Goal: Task Accomplishment & Management: Use online tool/utility

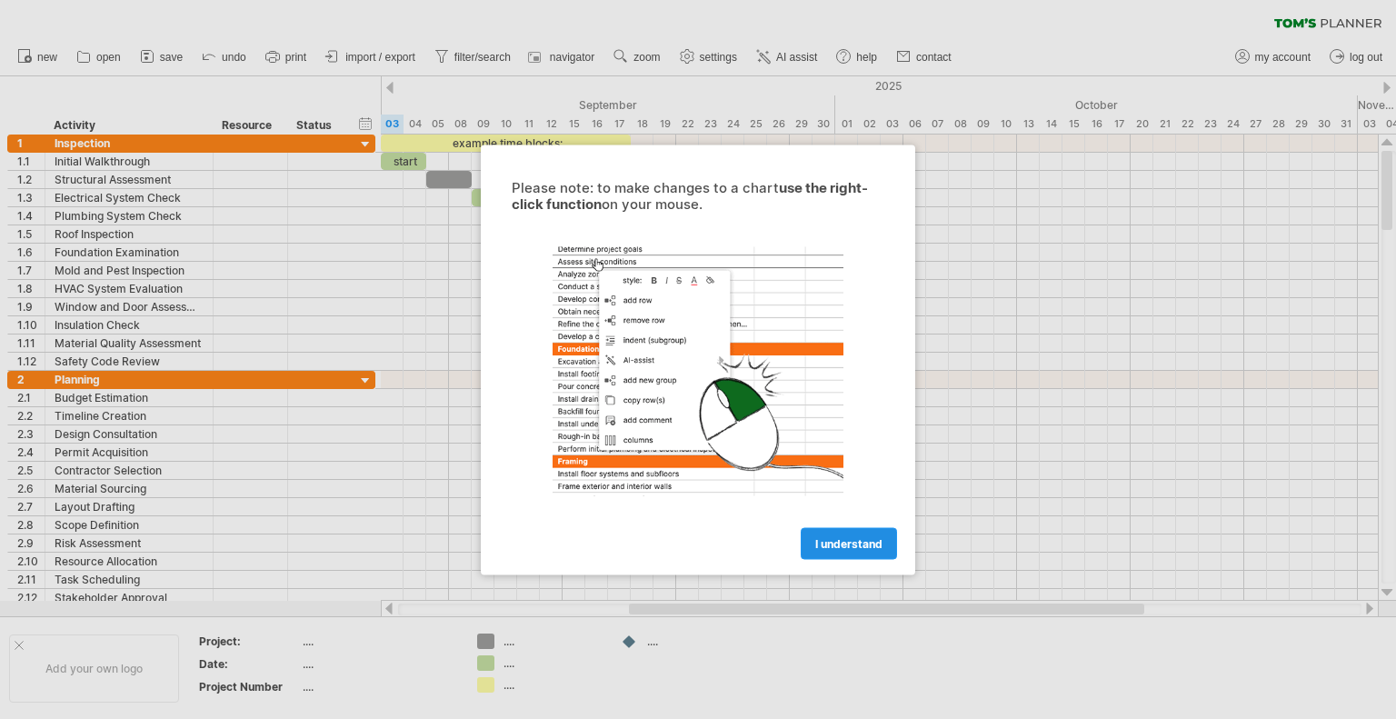
click at [843, 531] on link "I understand" at bounding box center [848, 543] width 96 height 32
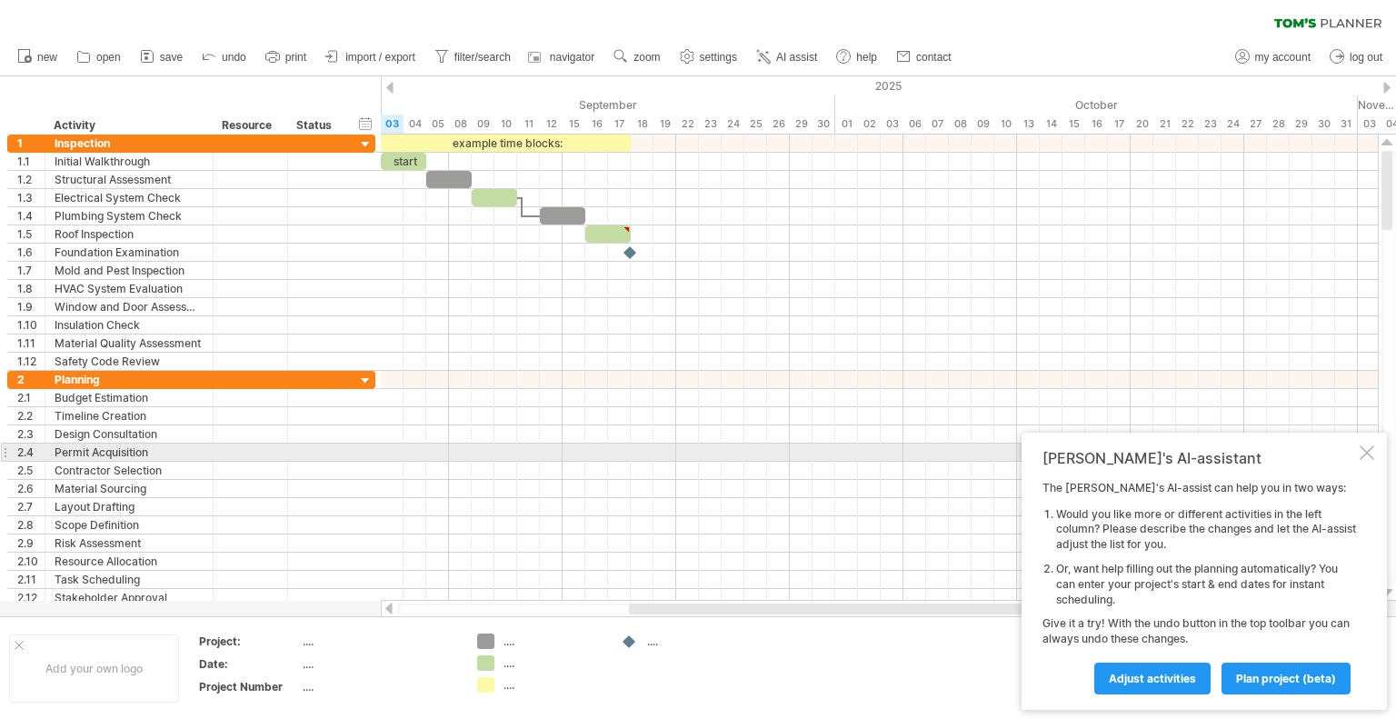
click at [1366, 446] on div at bounding box center [1366, 452] width 15 height 15
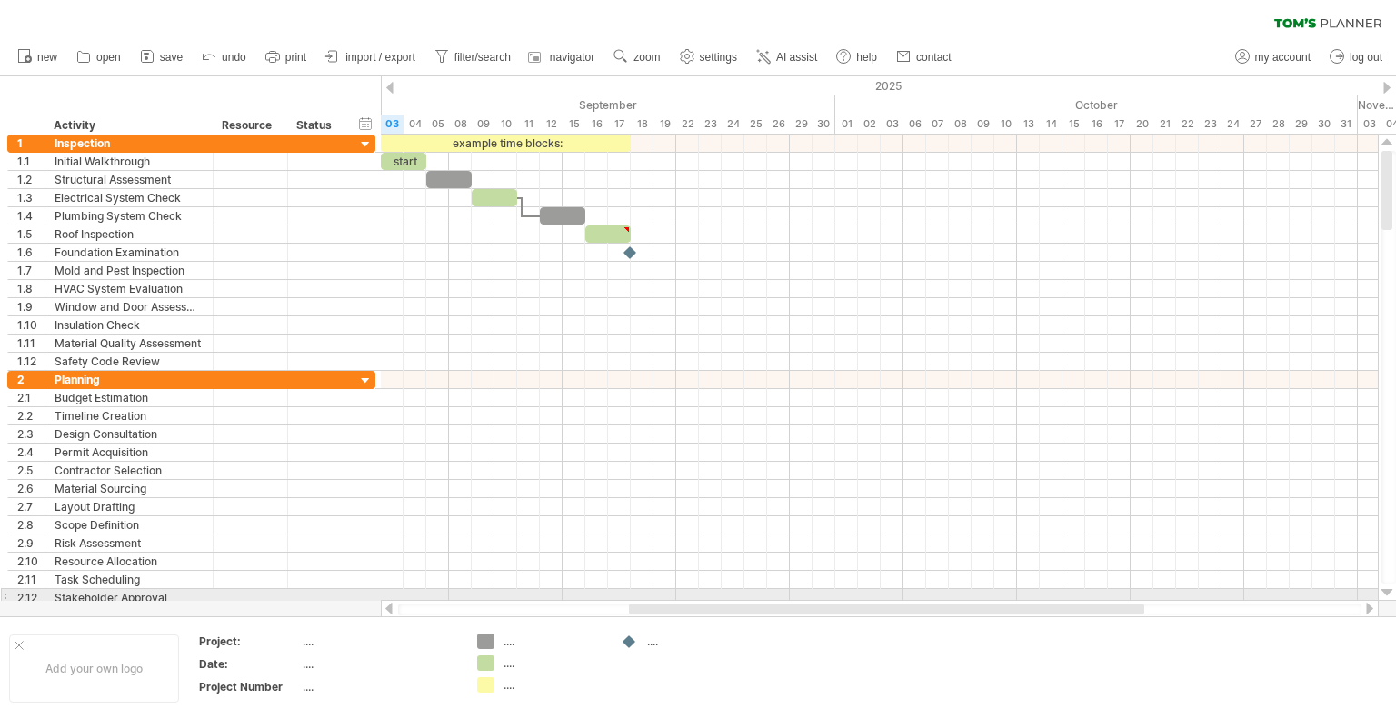
click at [1384, 591] on div at bounding box center [1387, 592] width 12 height 15
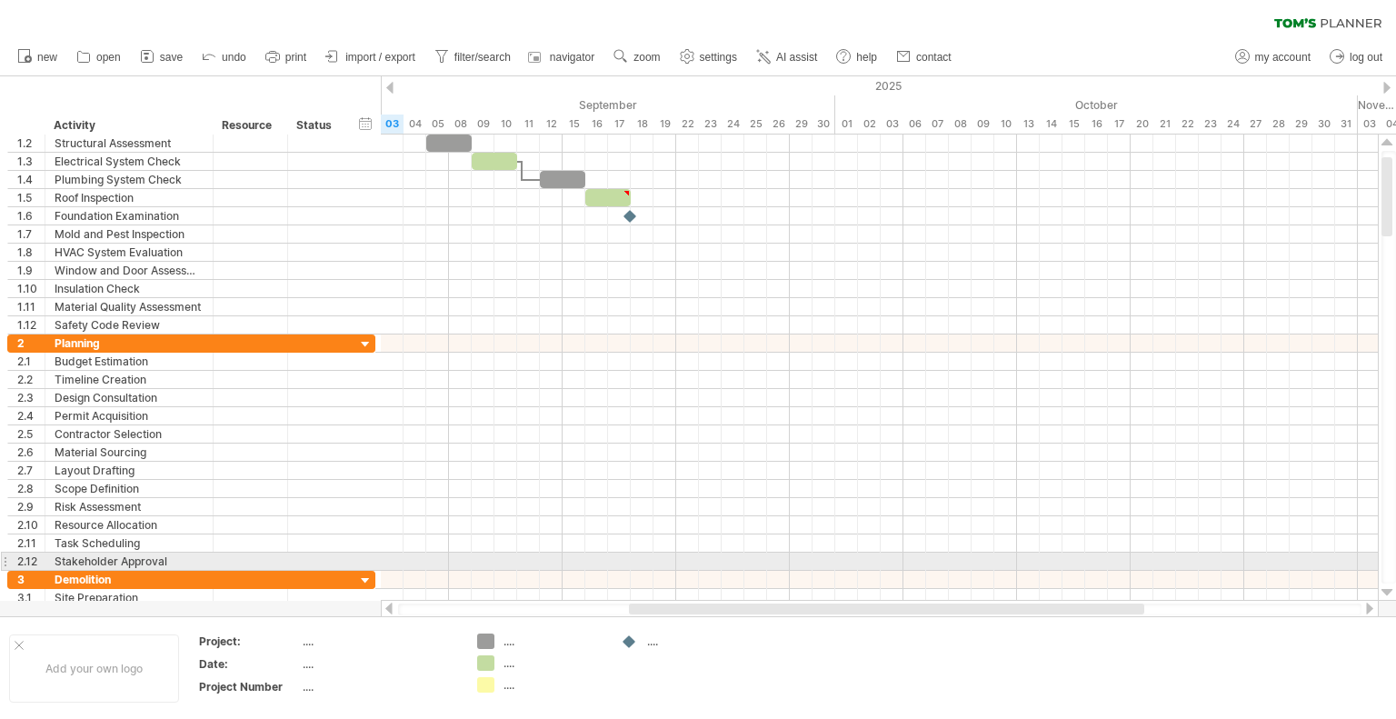
click at [1384, 591] on div at bounding box center [1387, 592] width 12 height 15
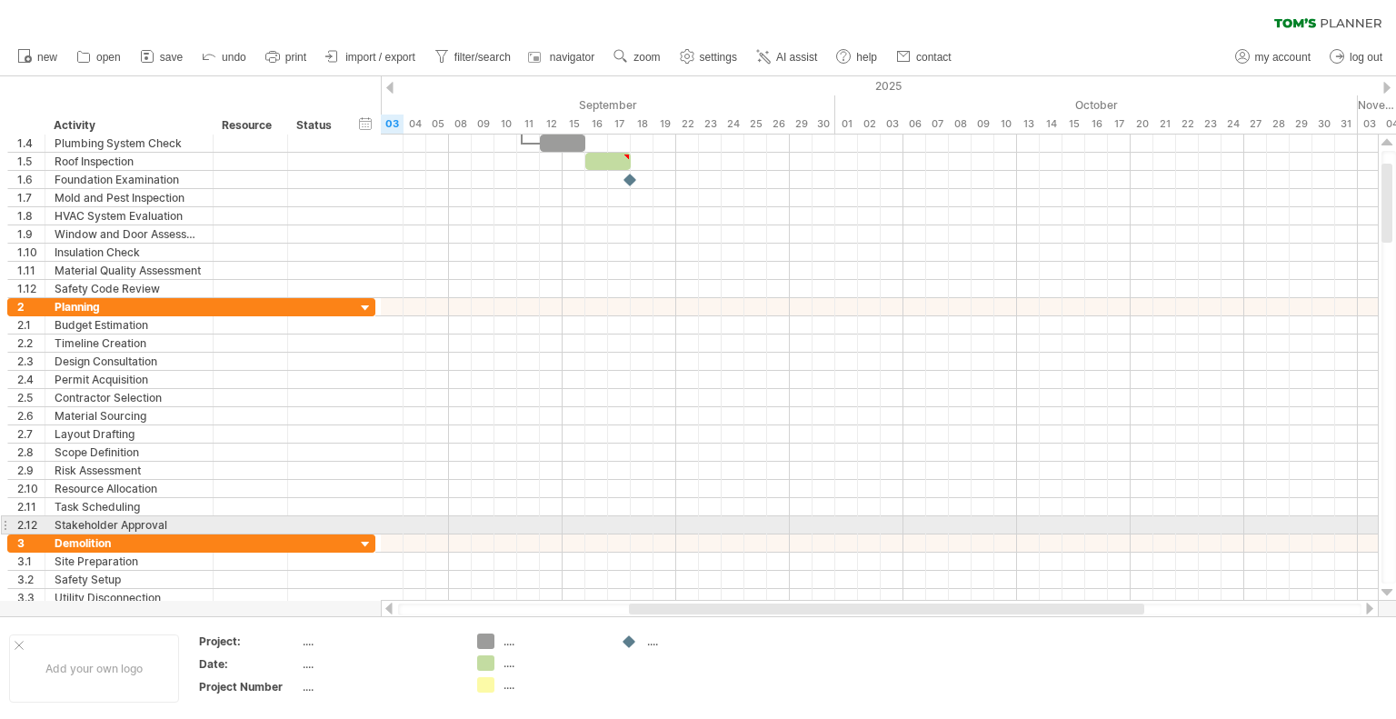
click at [1384, 591] on div at bounding box center [1387, 592] width 12 height 15
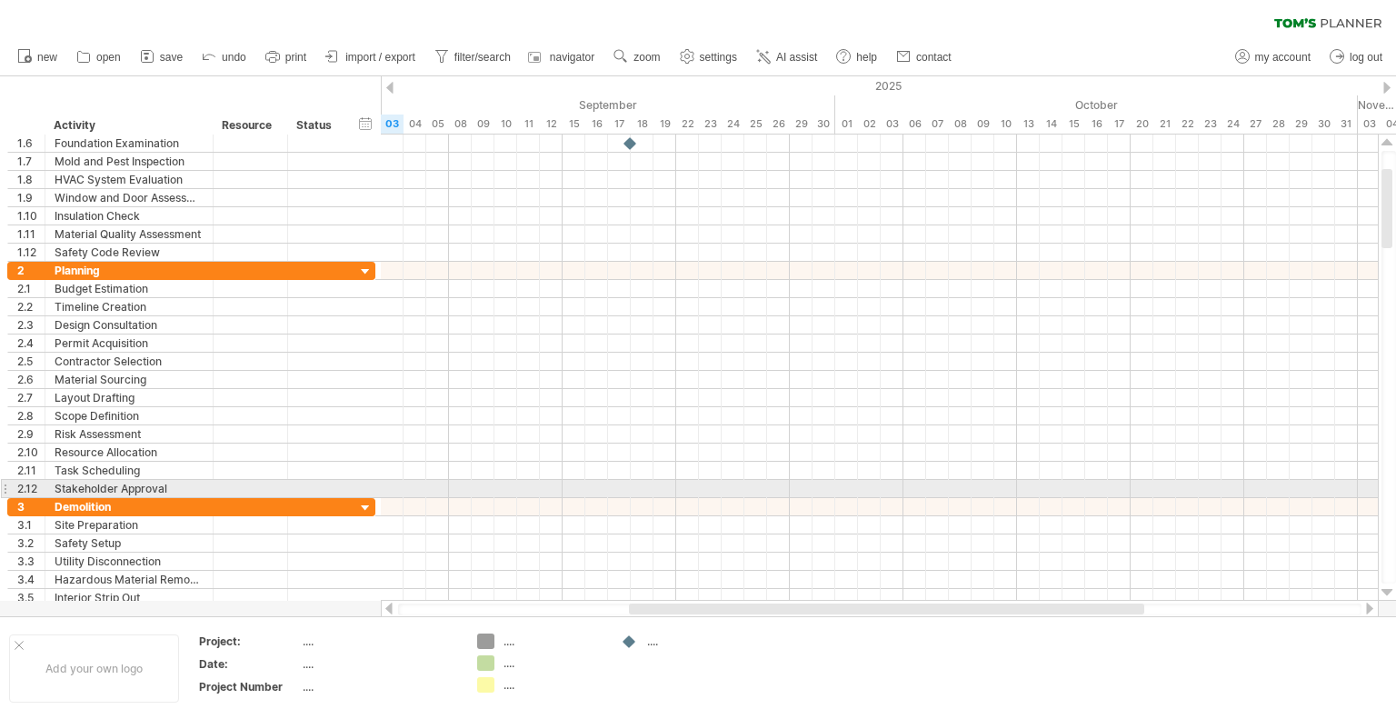
click at [1384, 591] on div at bounding box center [1387, 592] width 12 height 15
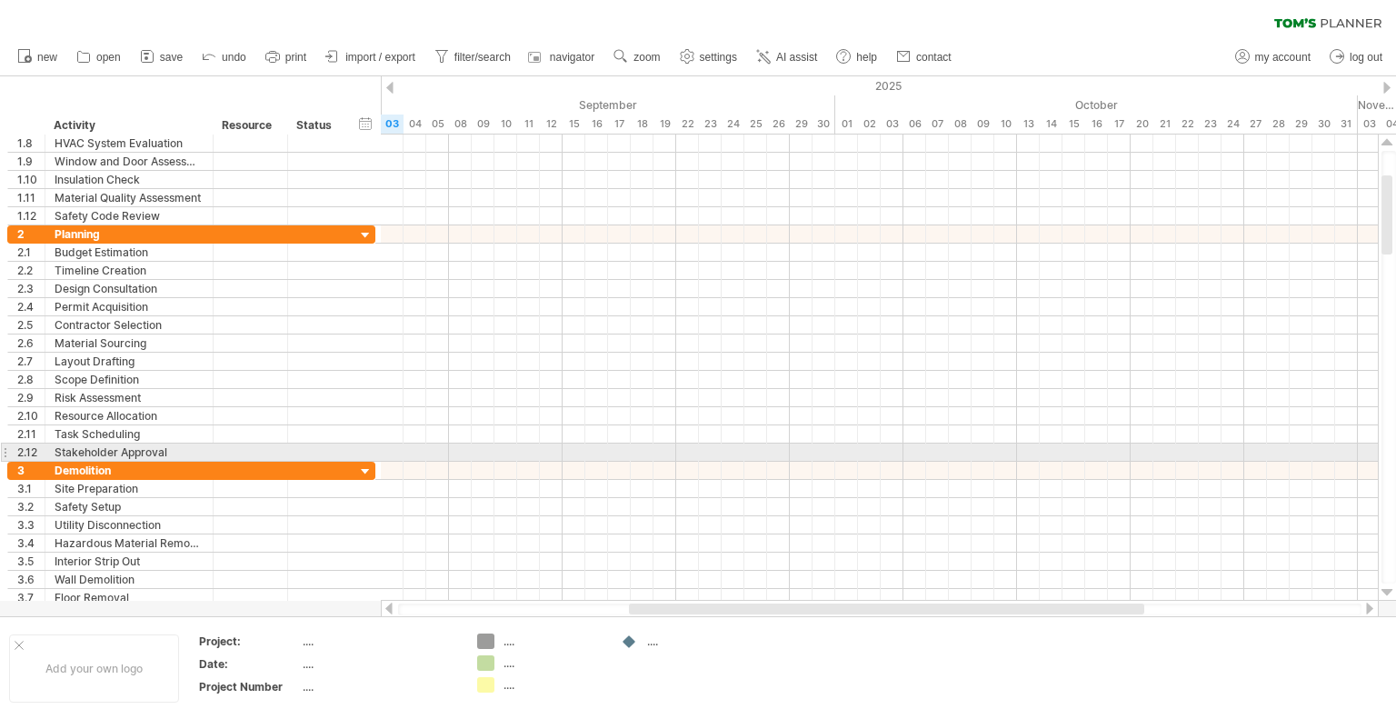
click at [1384, 591] on div at bounding box center [1387, 592] width 12 height 15
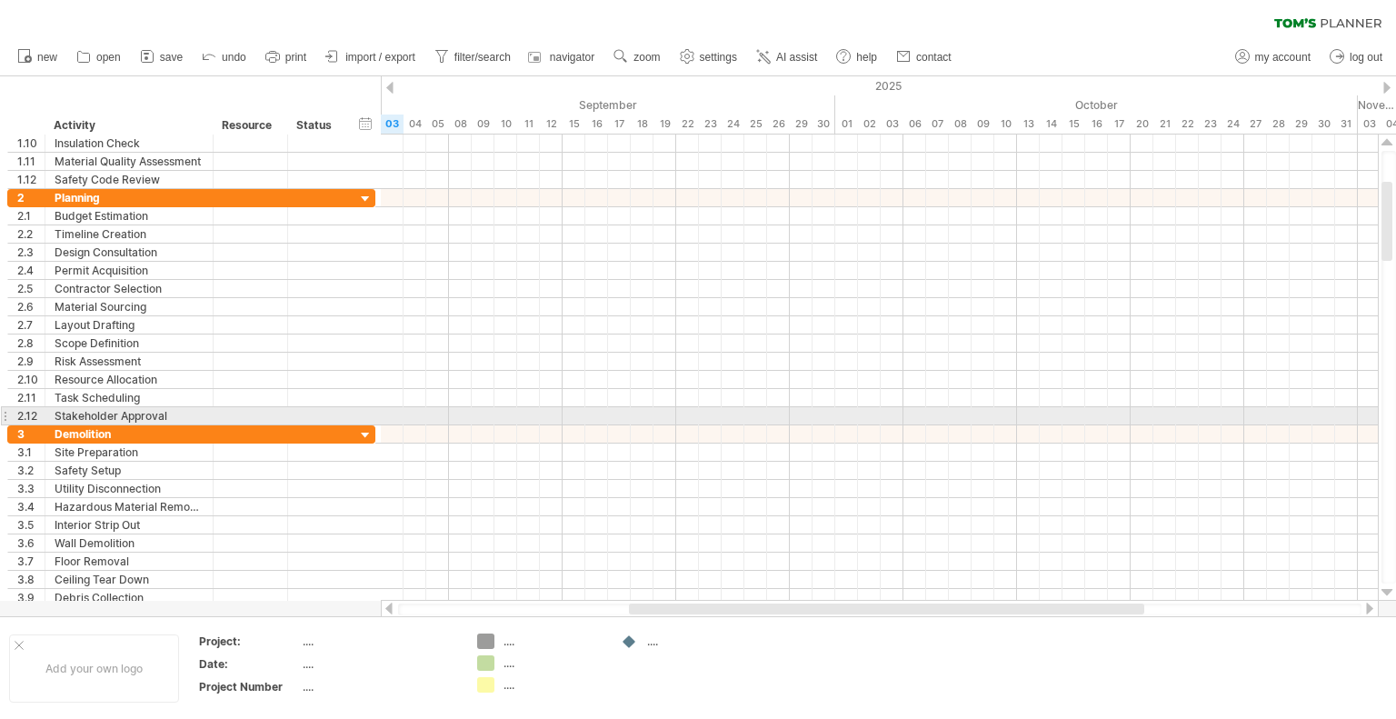
click at [1384, 591] on div at bounding box center [1387, 592] width 12 height 15
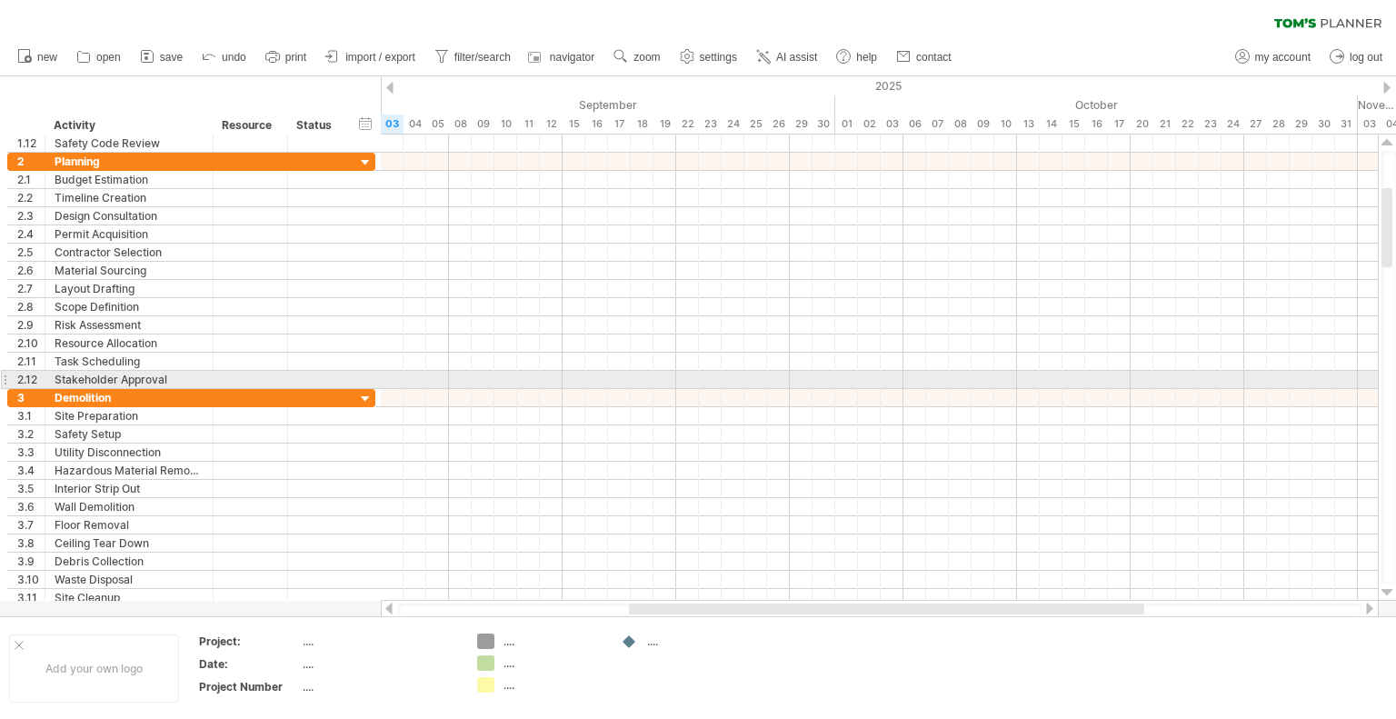
click at [1384, 591] on div at bounding box center [1387, 592] width 12 height 15
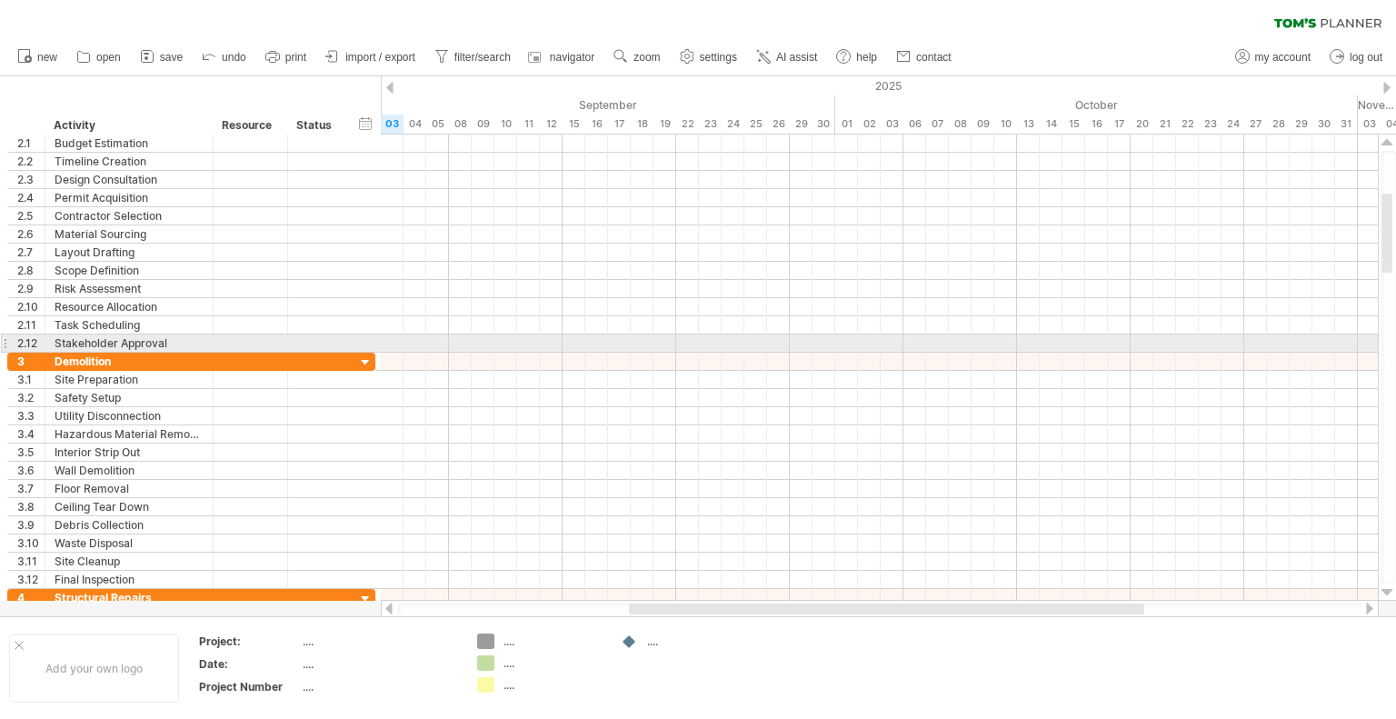
click at [1384, 591] on div at bounding box center [1387, 592] width 12 height 15
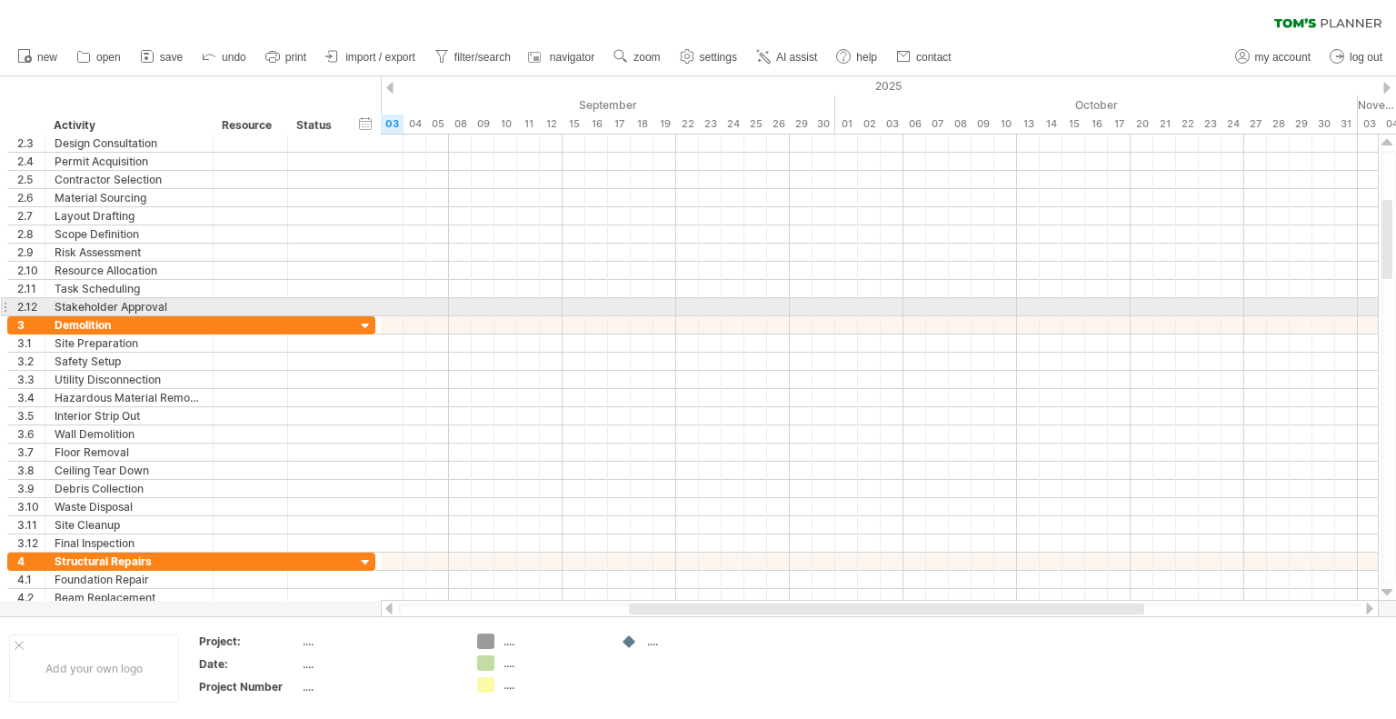
click at [1384, 591] on div at bounding box center [1387, 592] width 12 height 15
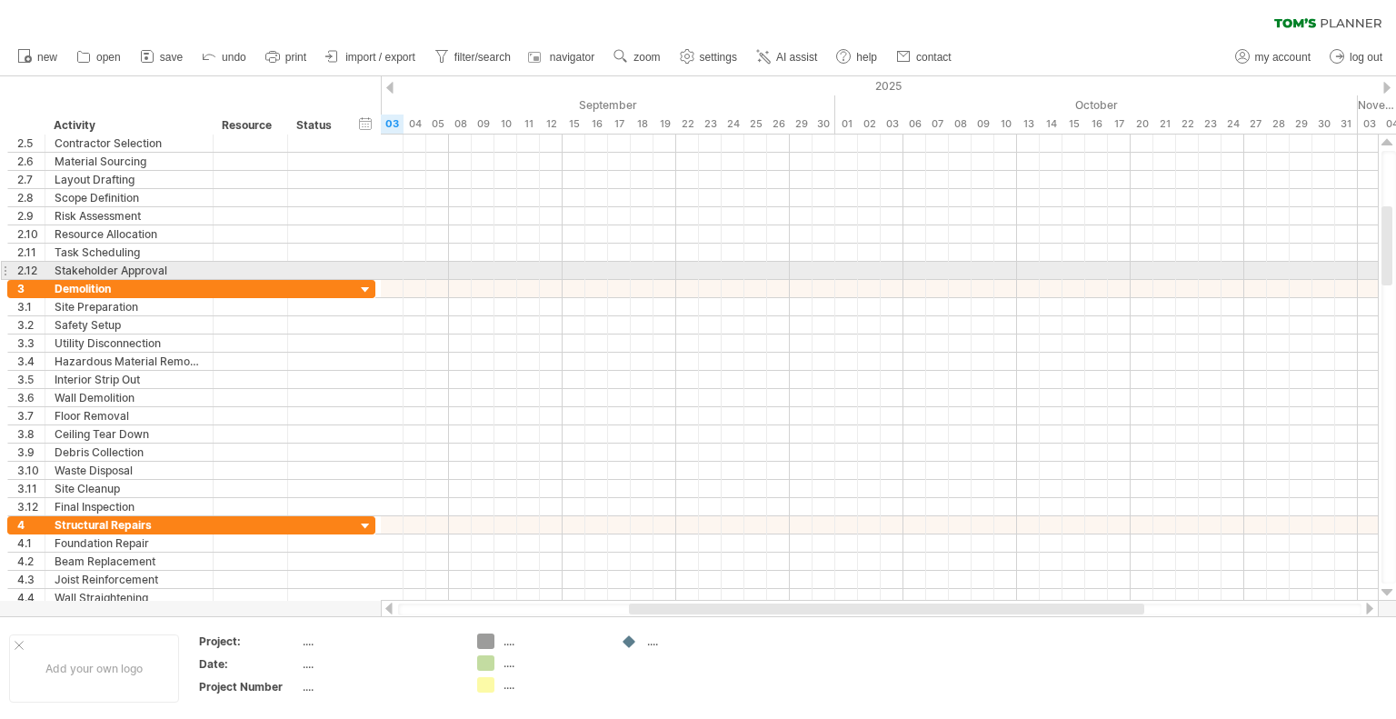
click at [1384, 591] on div at bounding box center [1387, 592] width 12 height 15
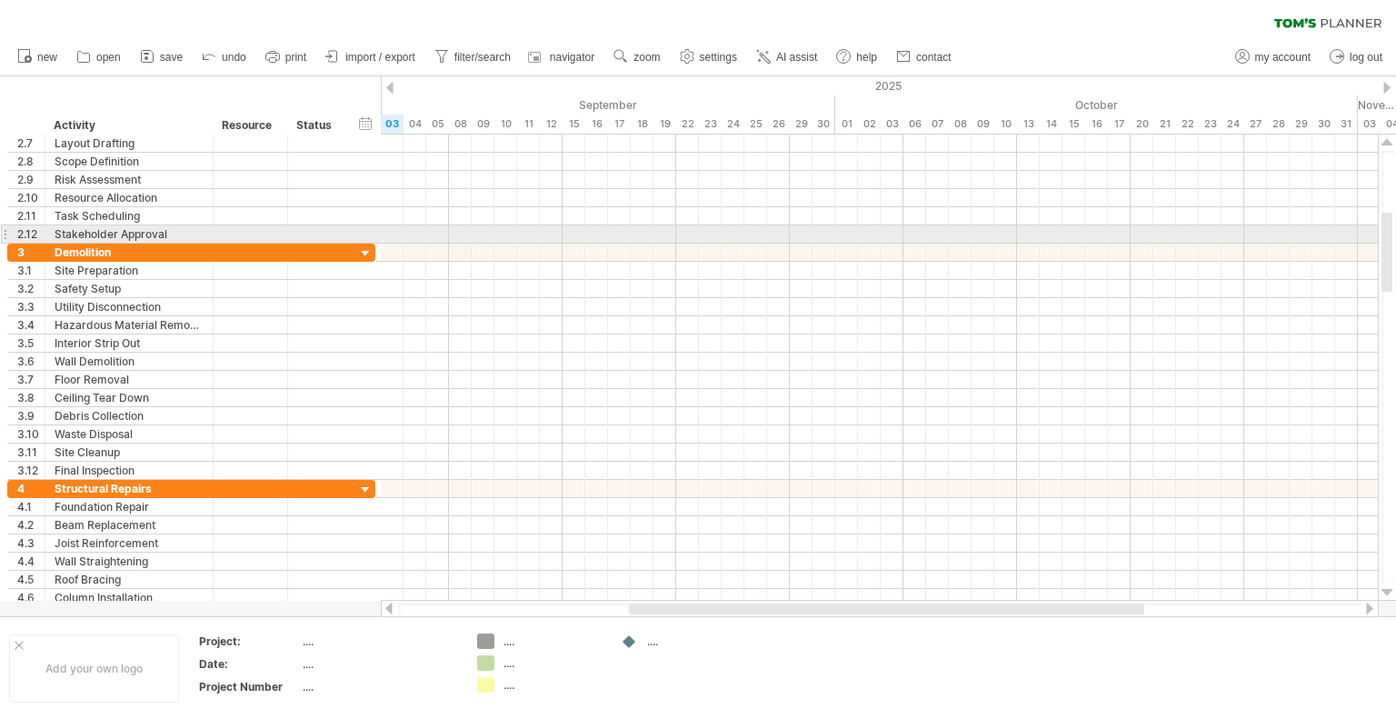
click at [1384, 591] on div at bounding box center [1387, 592] width 12 height 15
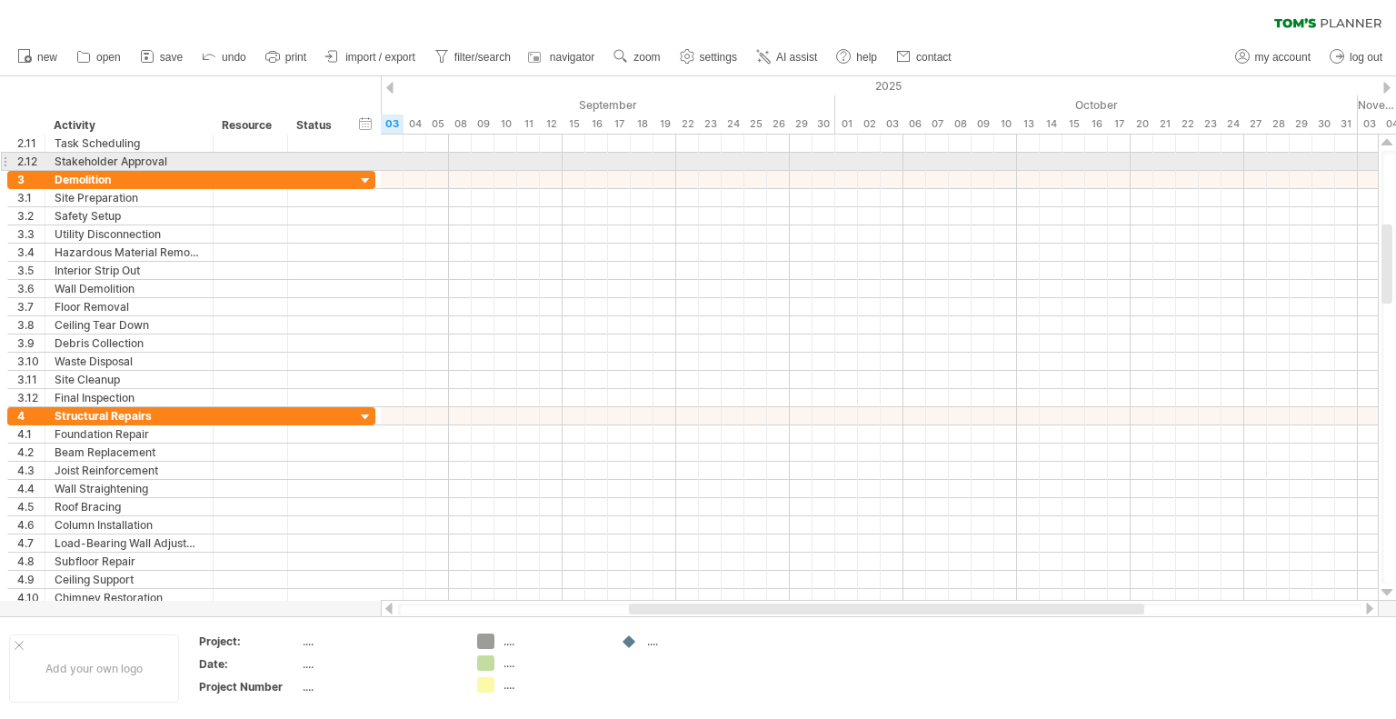
click at [1384, 591] on div at bounding box center [1387, 592] width 12 height 15
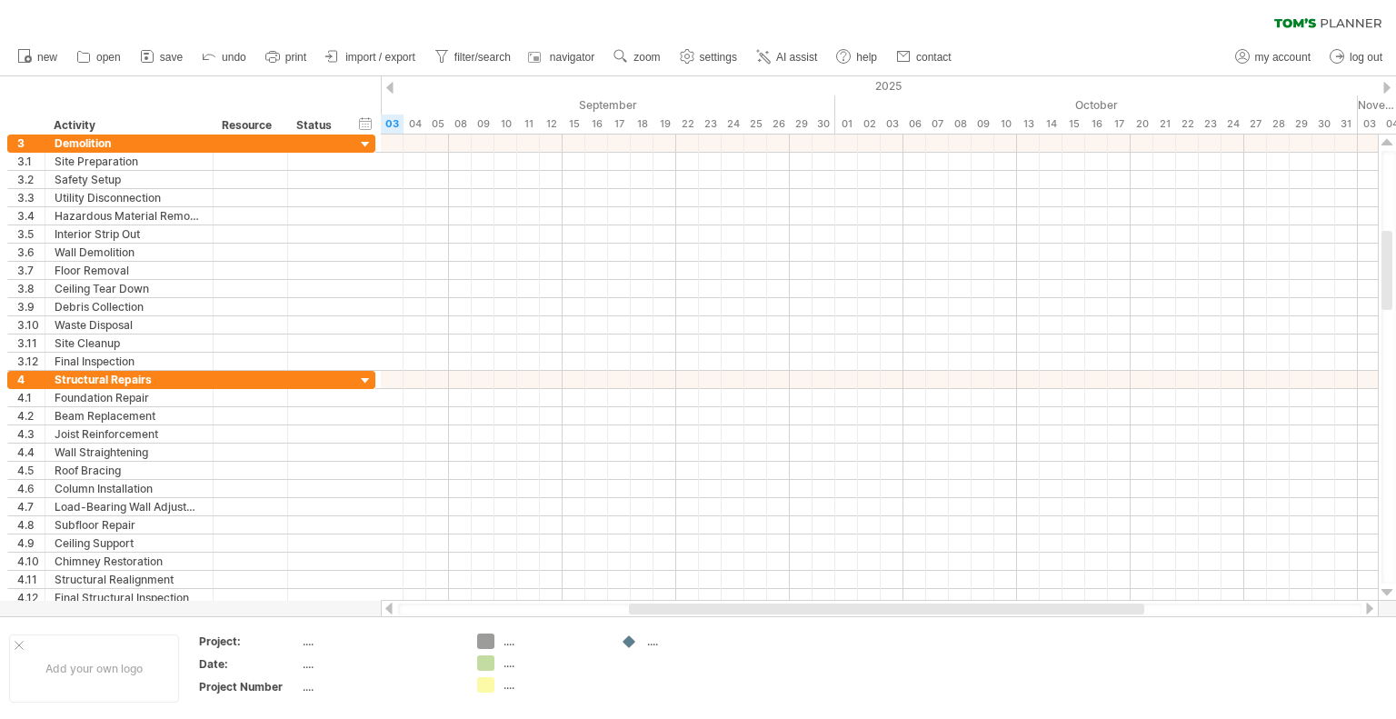
click at [1384, 591] on div at bounding box center [1387, 592] width 12 height 15
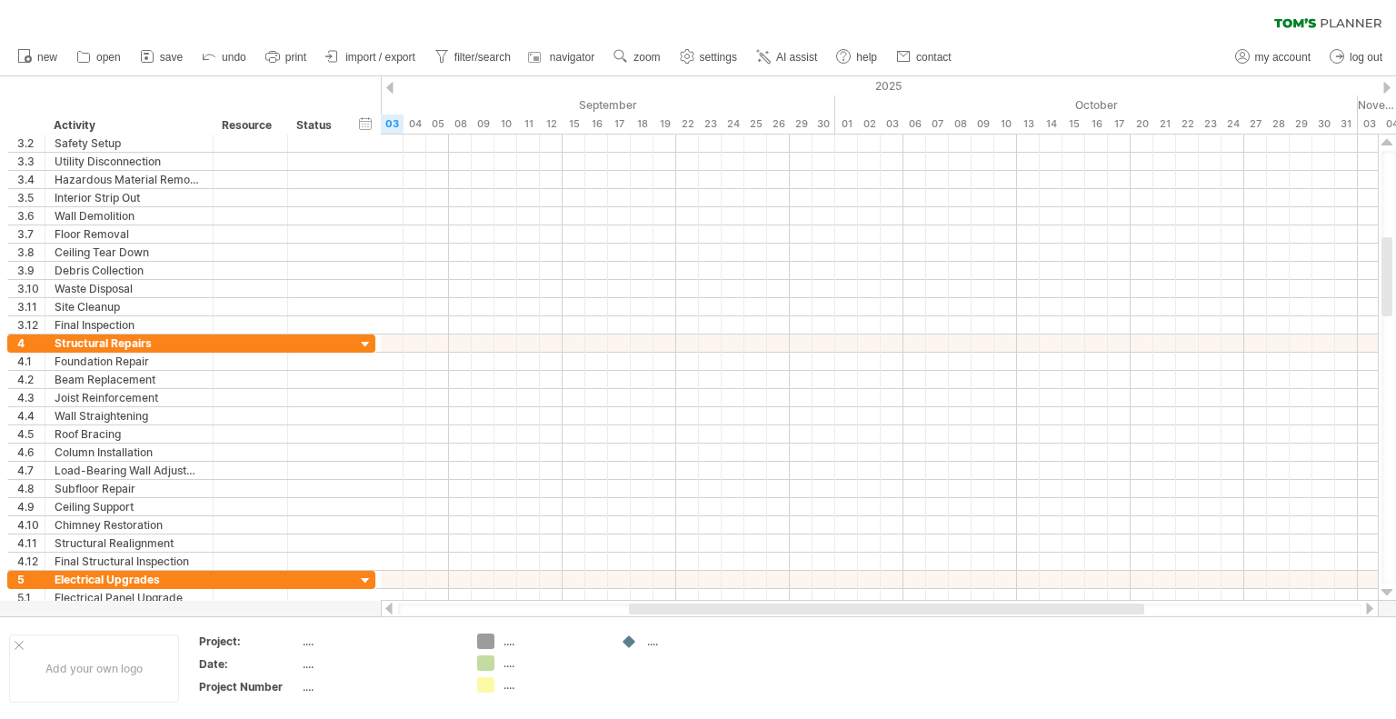
click at [1384, 591] on div at bounding box center [1387, 592] width 12 height 15
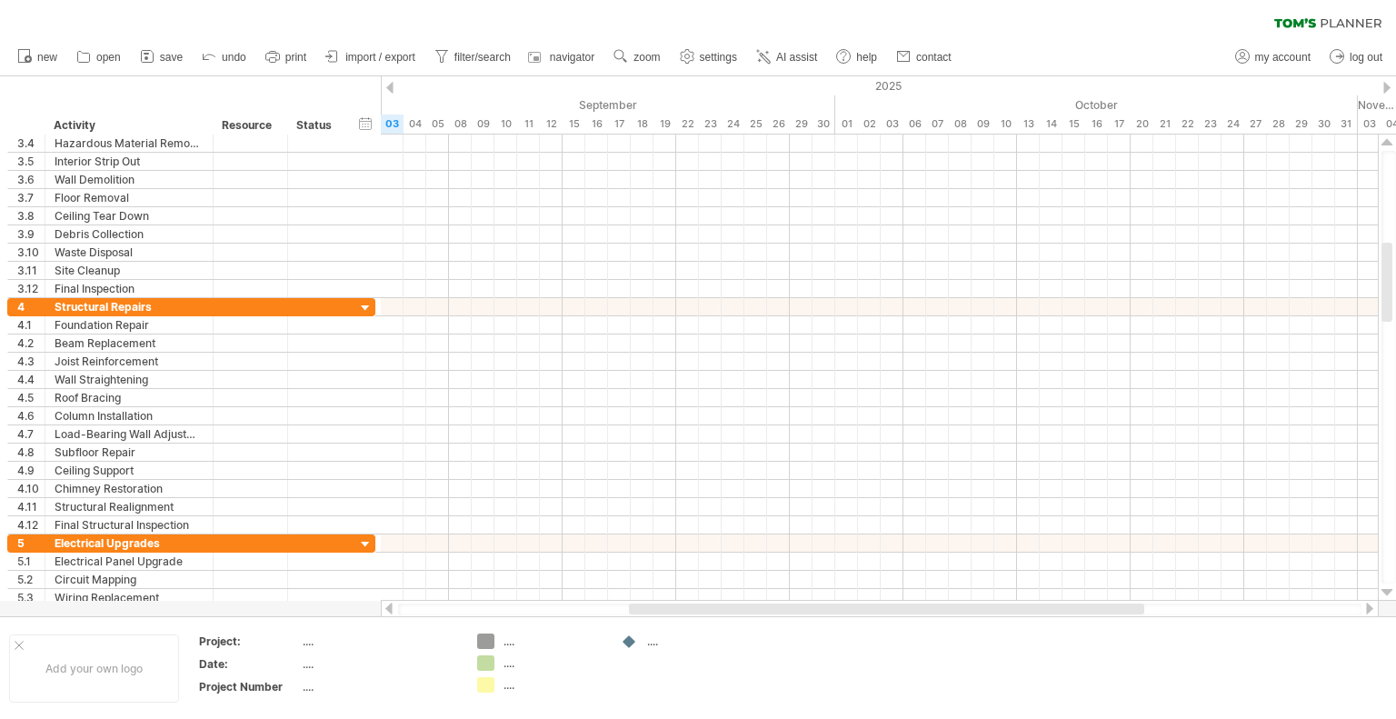
click at [1384, 591] on div at bounding box center [1387, 592] width 12 height 15
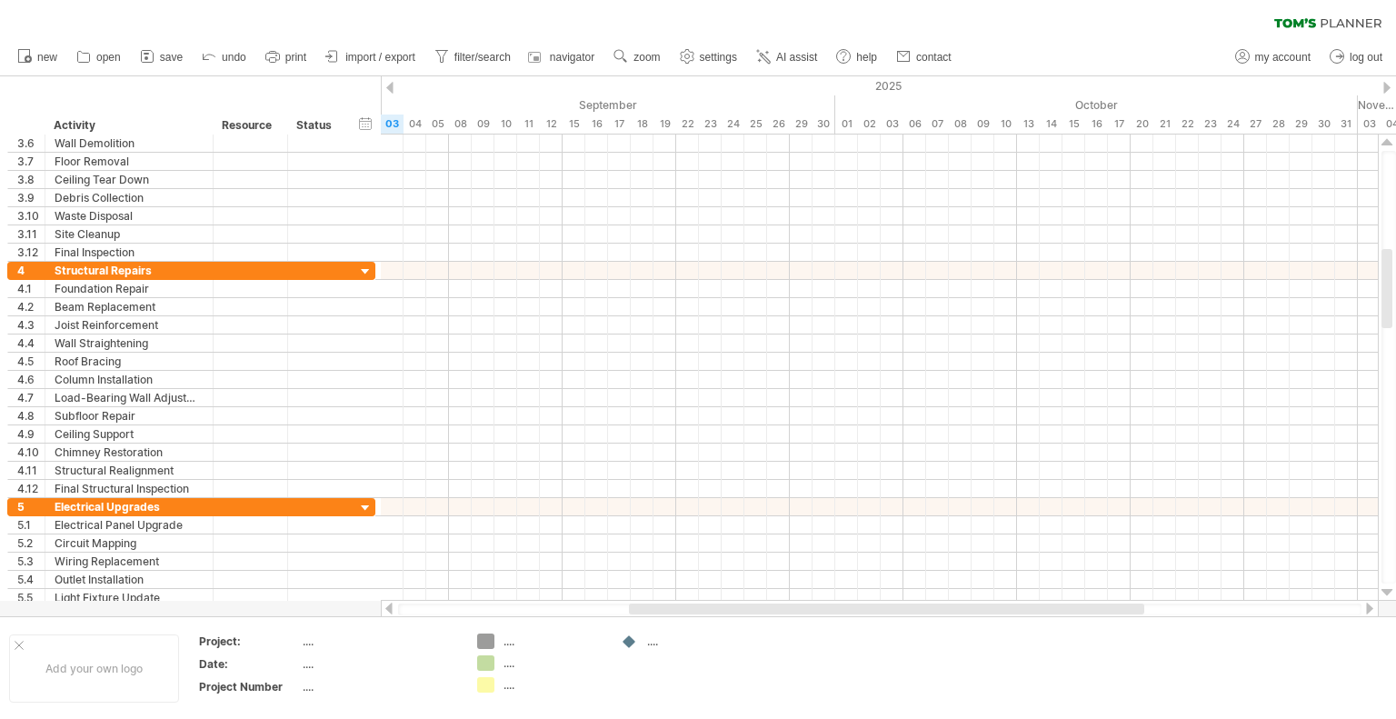
click at [1384, 591] on div at bounding box center [1387, 592] width 12 height 15
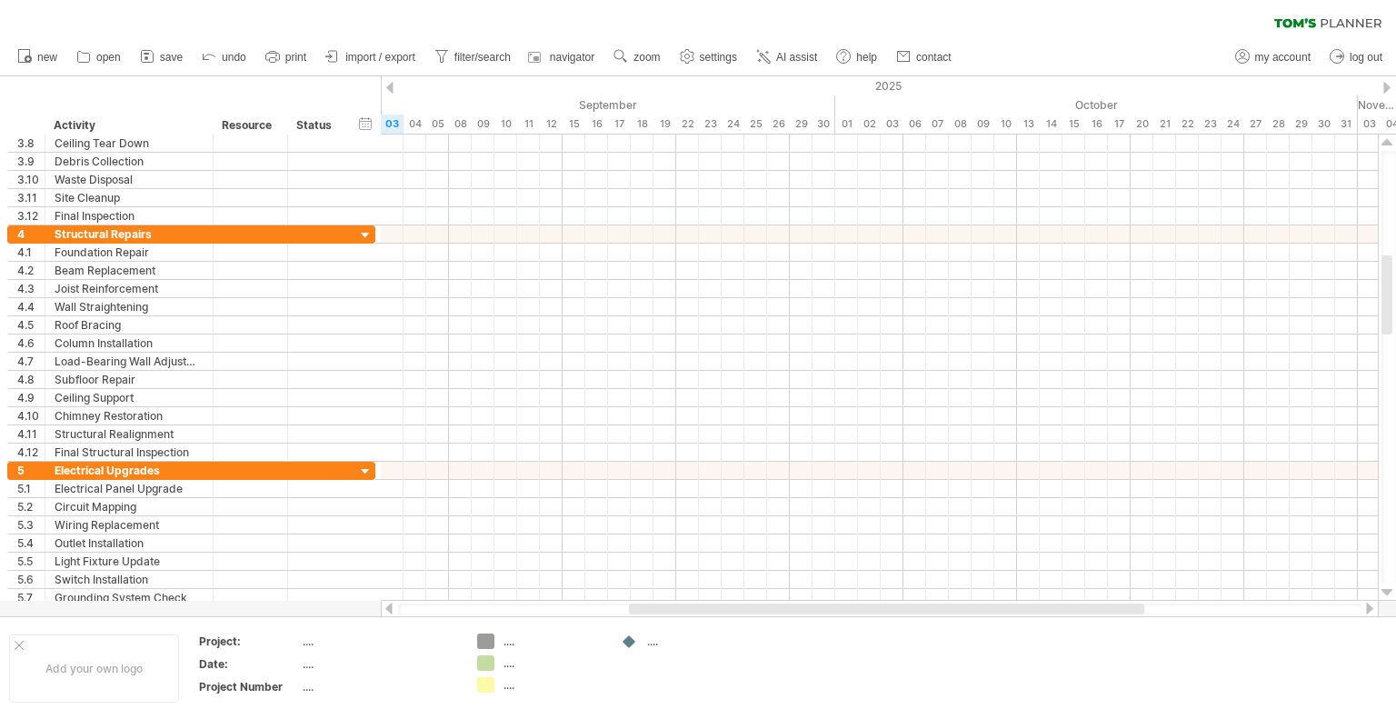
click at [1384, 591] on div at bounding box center [1387, 592] width 12 height 15
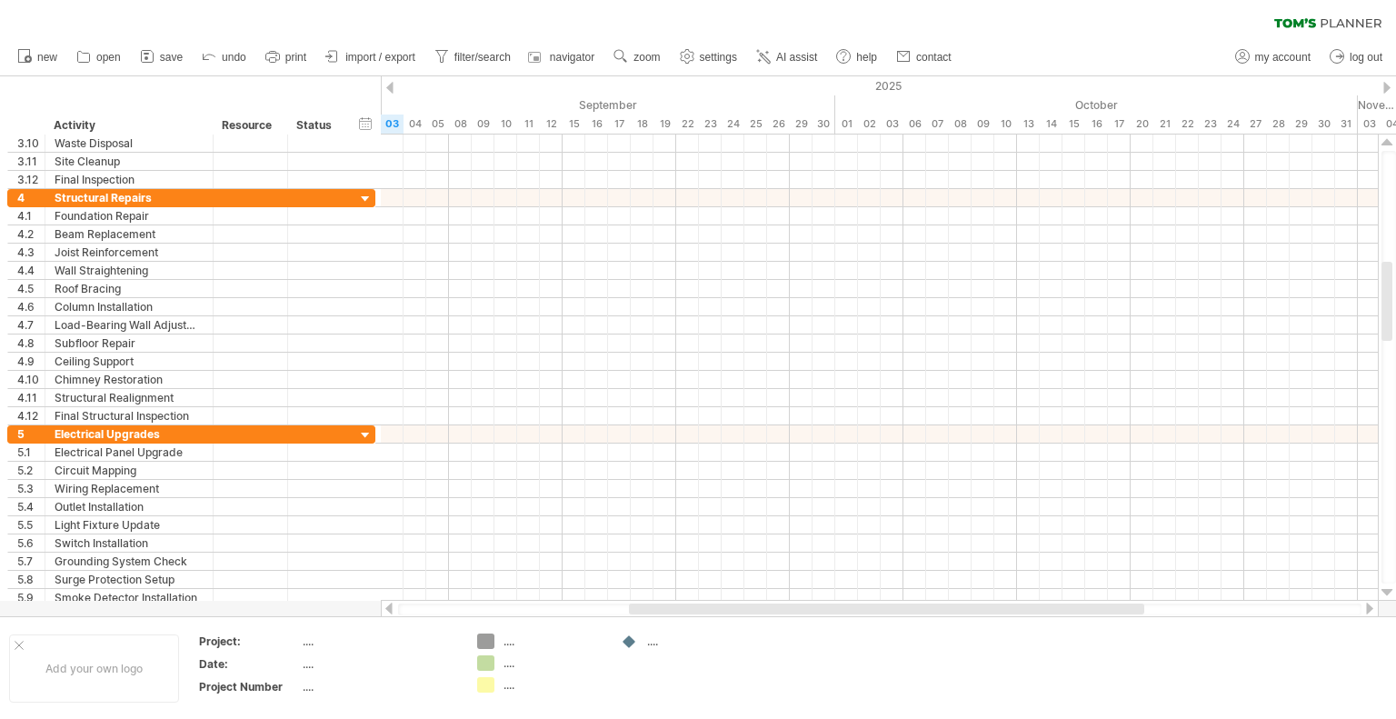
click at [1384, 591] on div at bounding box center [1387, 592] width 12 height 15
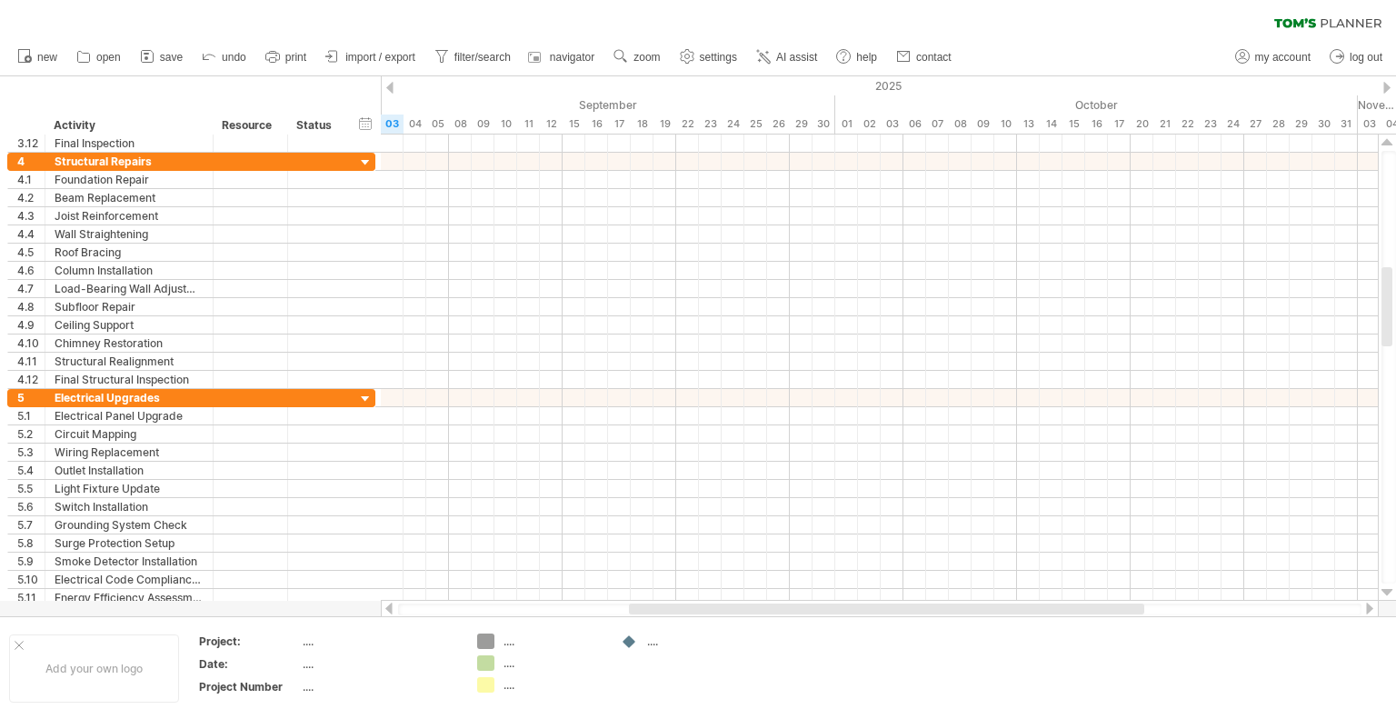
click at [1384, 591] on div at bounding box center [1387, 592] width 12 height 15
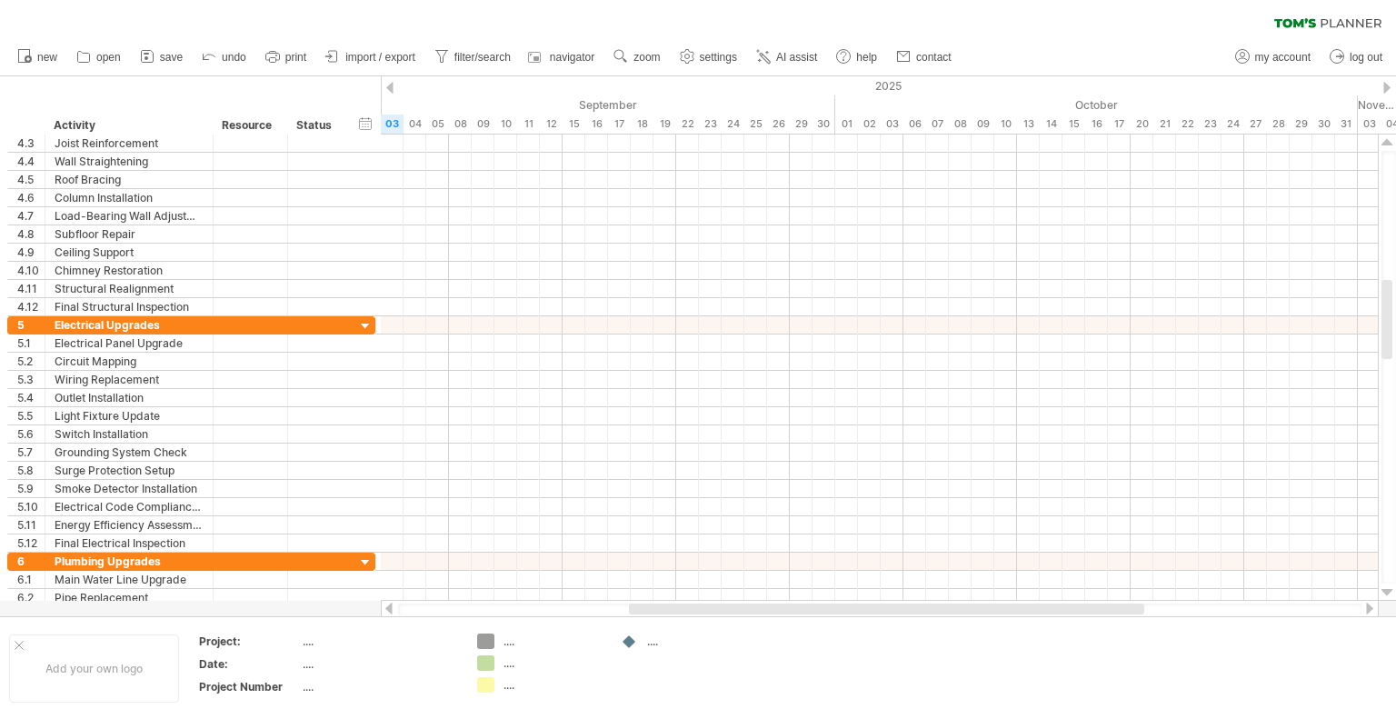
click at [1384, 591] on div at bounding box center [1387, 592] width 12 height 15
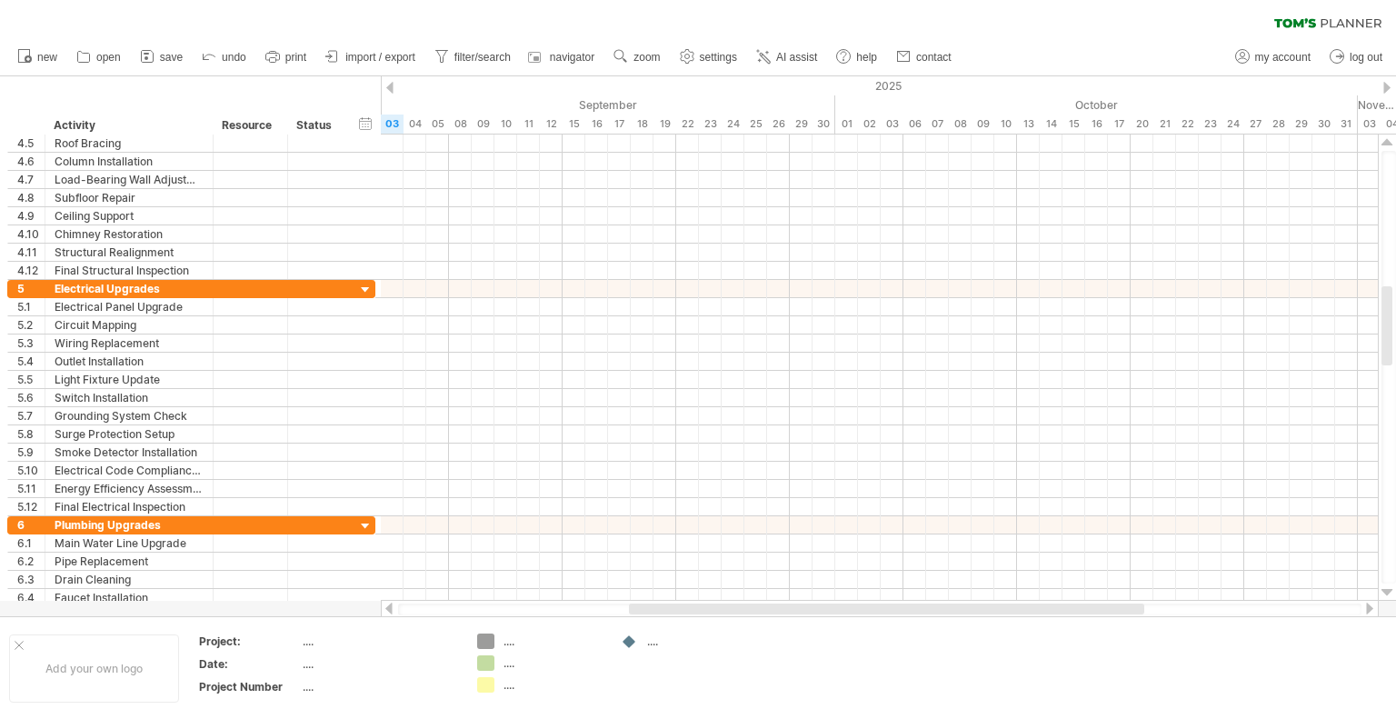
click at [1384, 591] on div at bounding box center [1387, 592] width 12 height 15
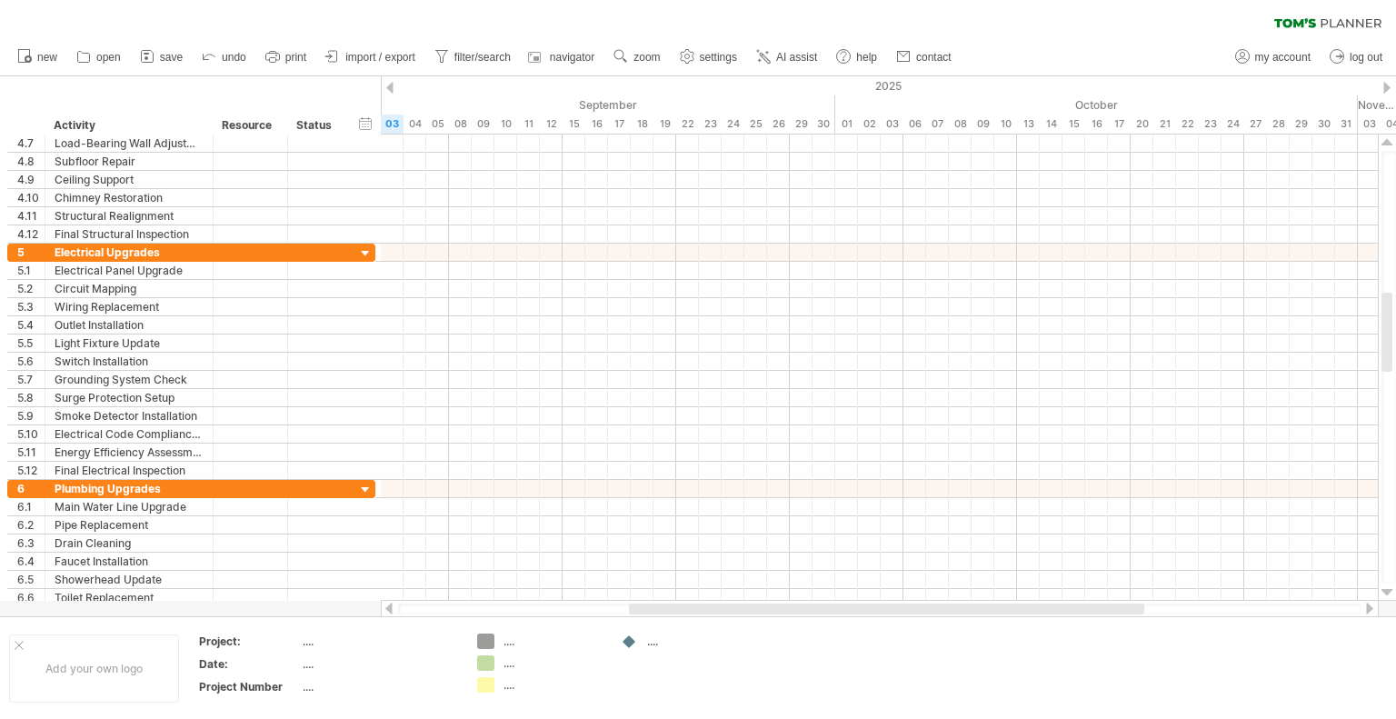
click at [1384, 591] on div at bounding box center [1387, 592] width 12 height 15
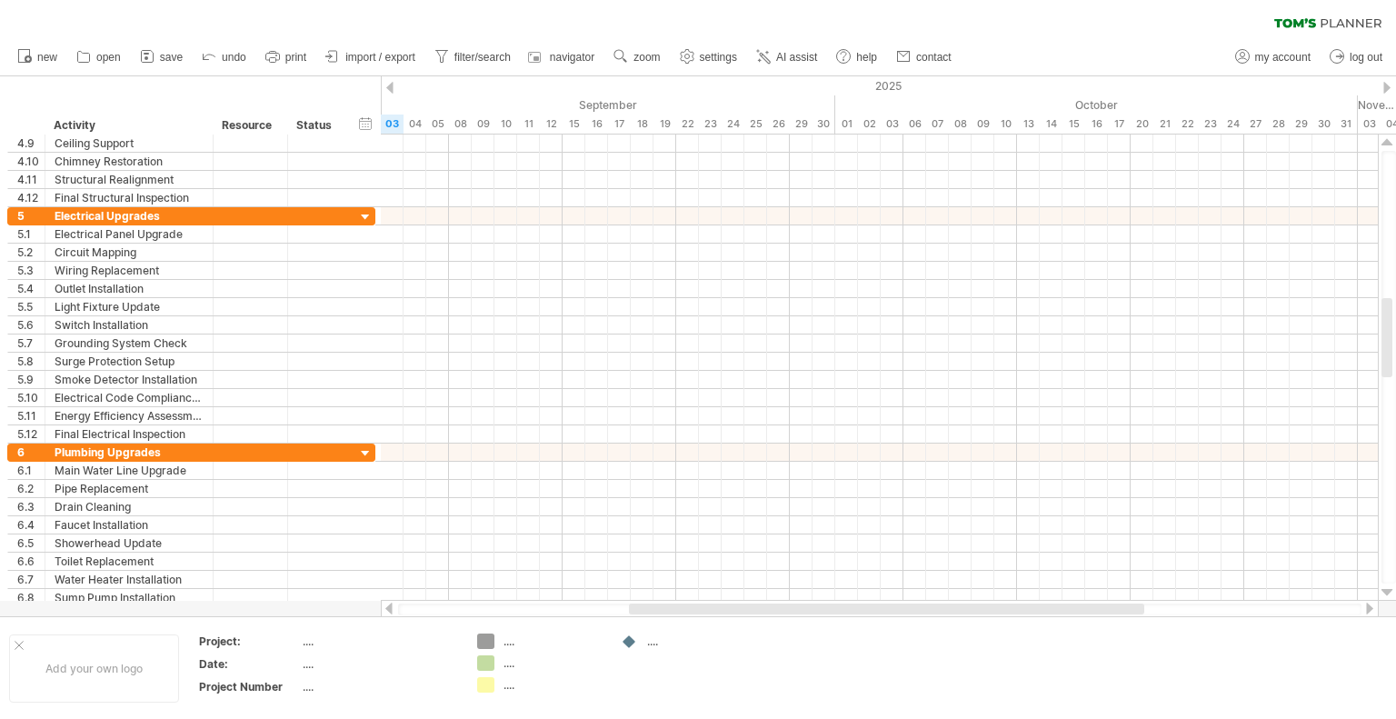
click at [1384, 591] on div at bounding box center [1387, 592] width 12 height 15
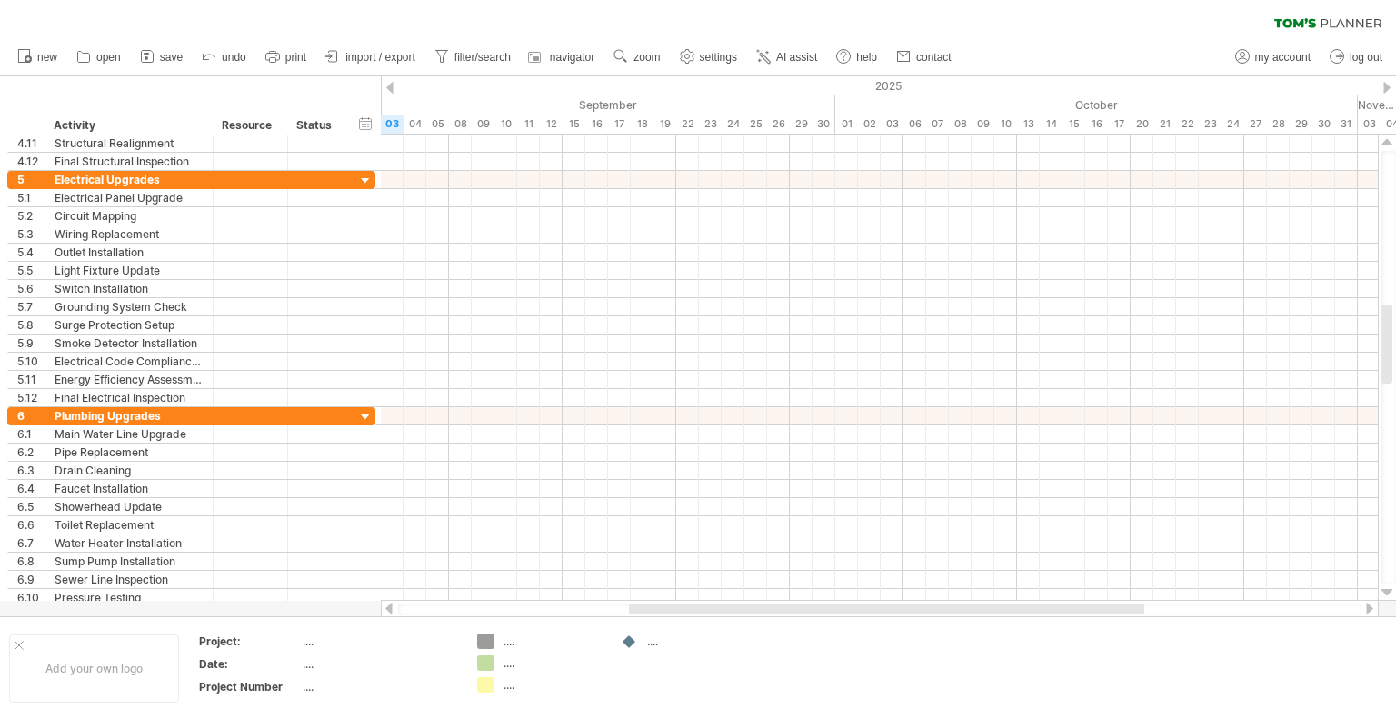
click at [1384, 591] on div at bounding box center [1387, 592] width 12 height 15
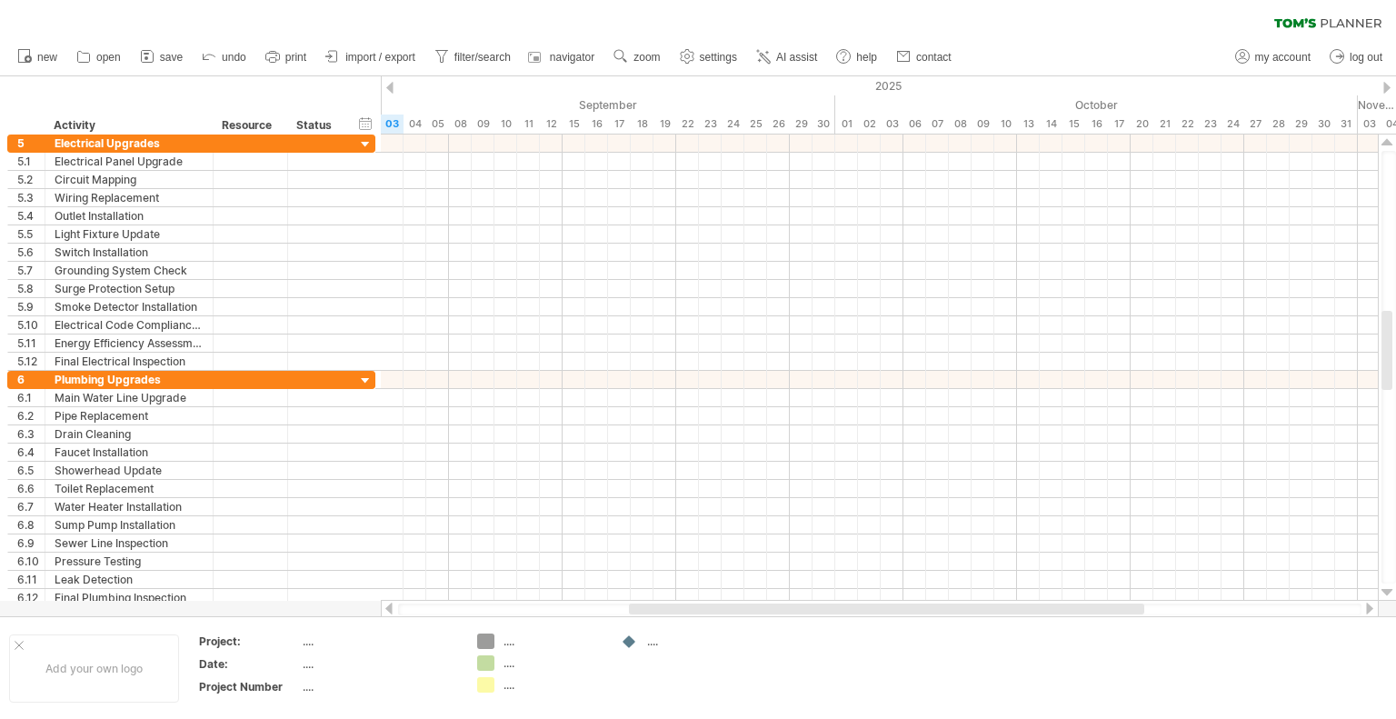
click at [1384, 591] on div at bounding box center [1387, 592] width 12 height 15
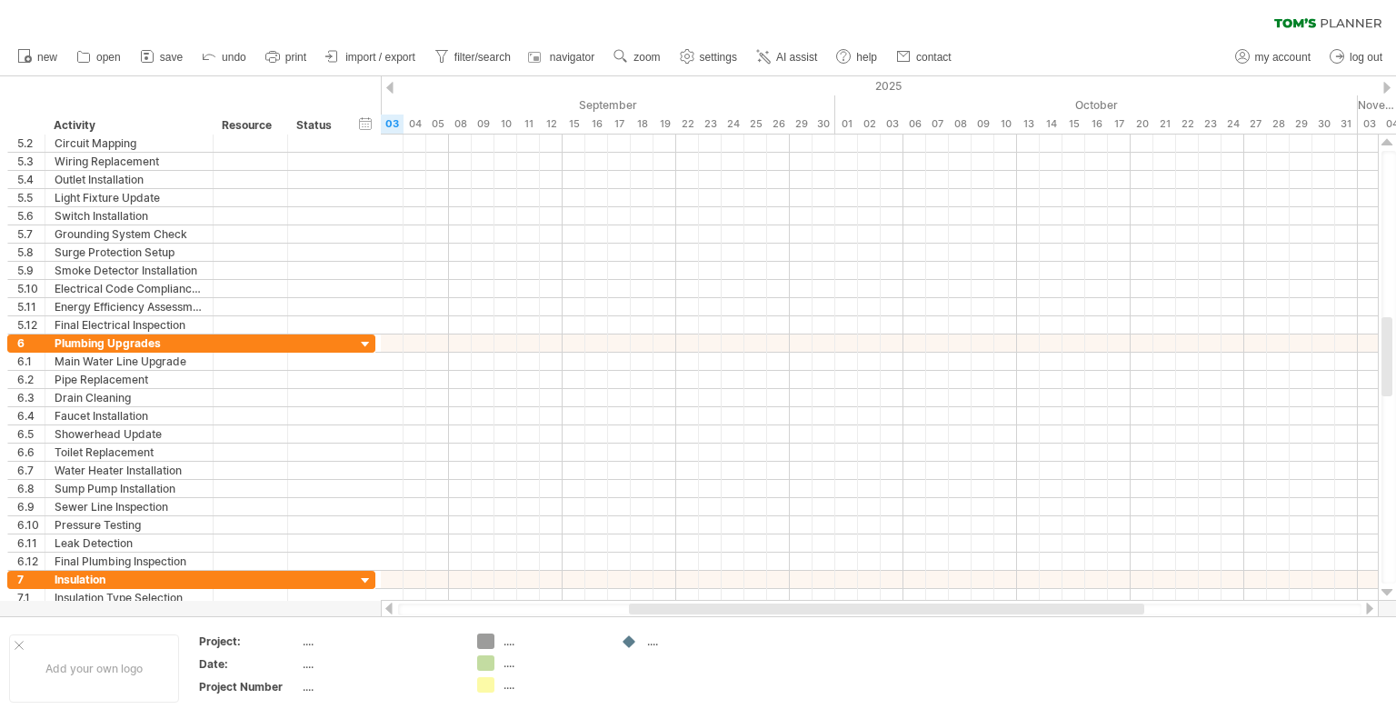
click at [1384, 591] on div at bounding box center [1387, 592] width 12 height 15
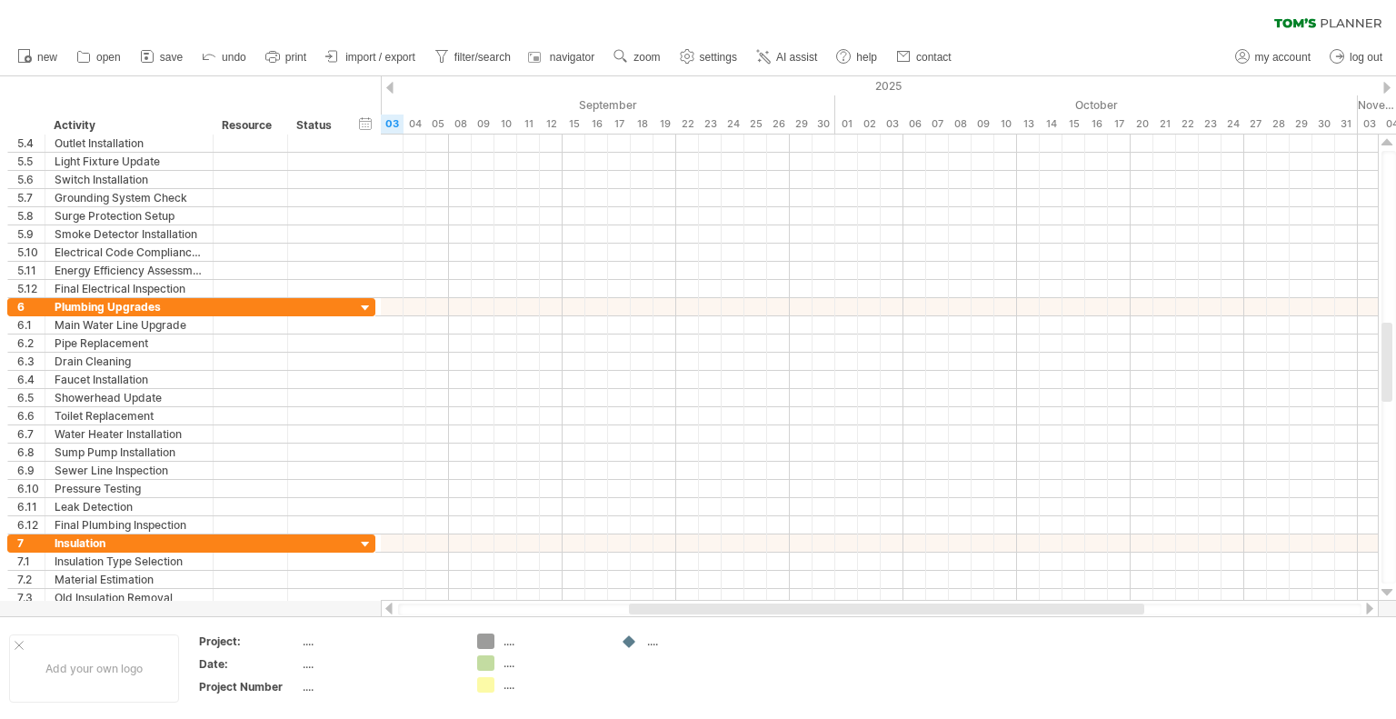
click at [1384, 591] on div at bounding box center [1387, 592] width 12 height 15
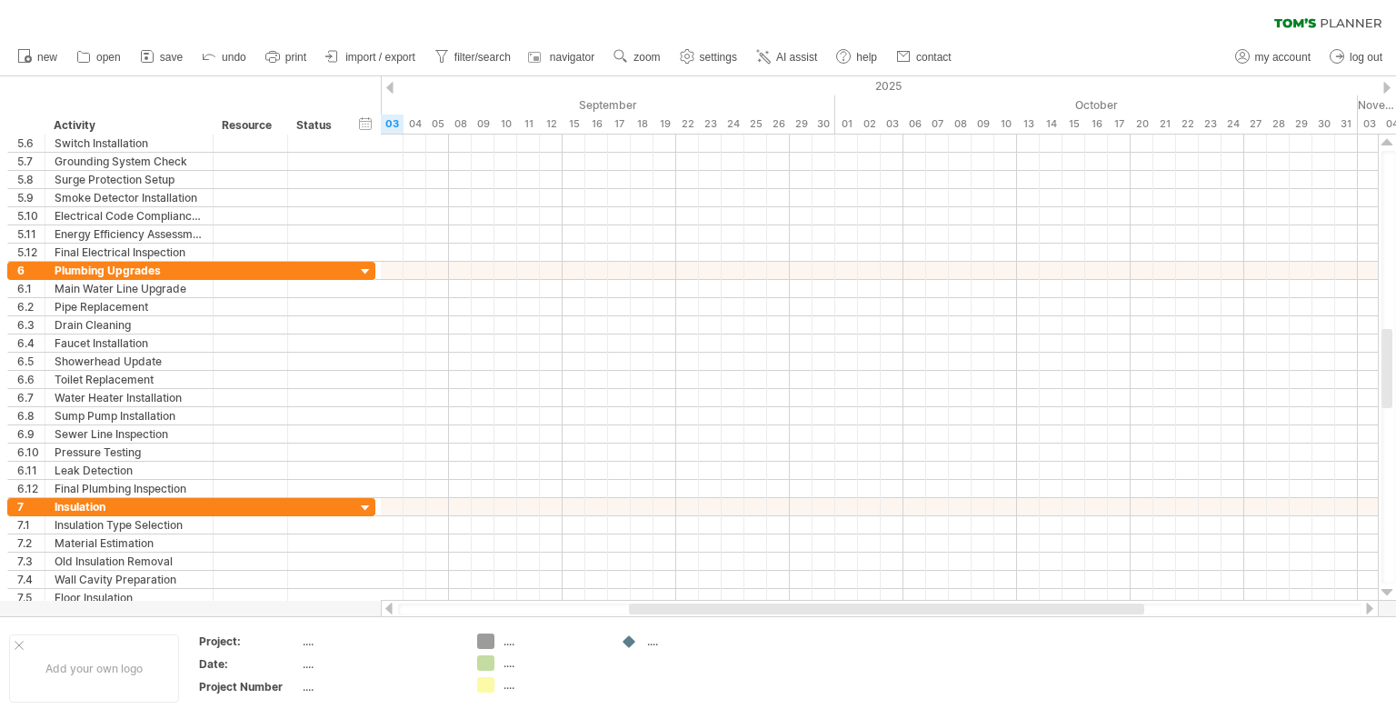
click at [1384, 591] on div at bounding box center [1387, 592] width 12 height 15
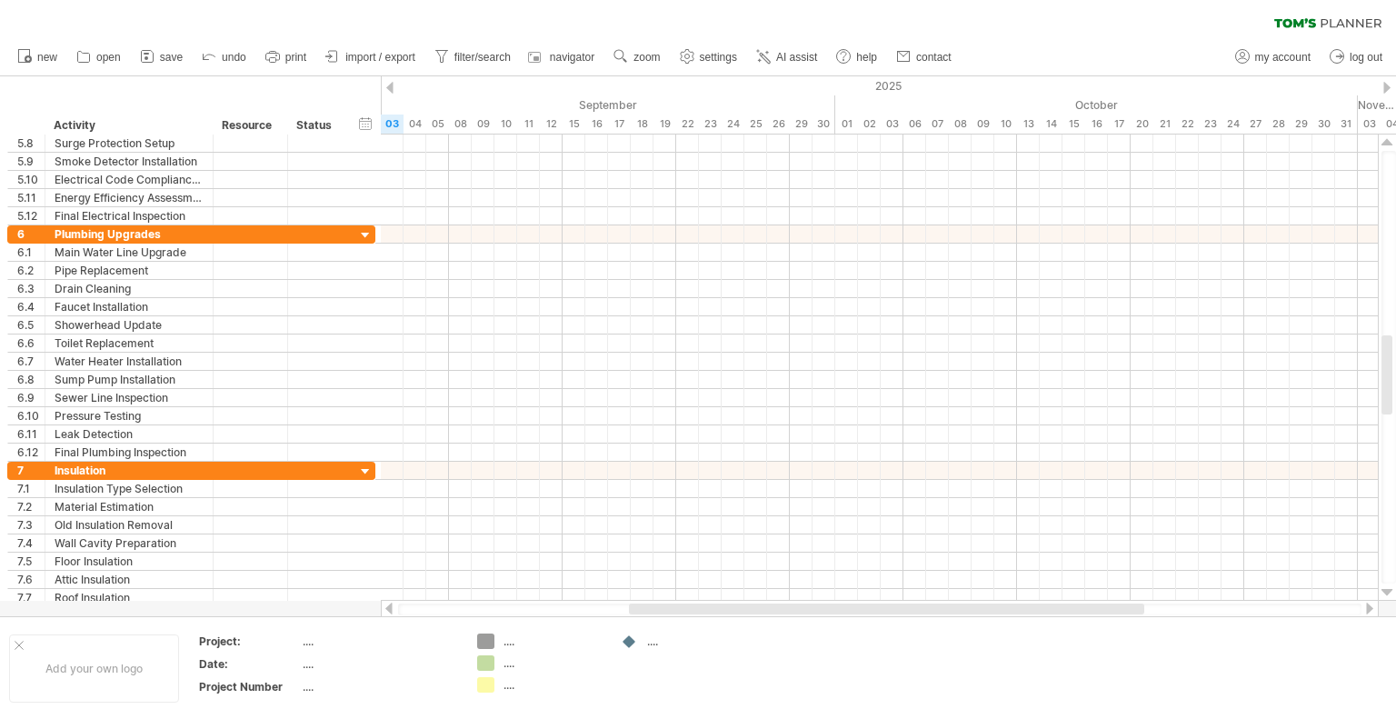
click at [1384, 591] on div at bounding box center [1387, 592] width 12 height 15
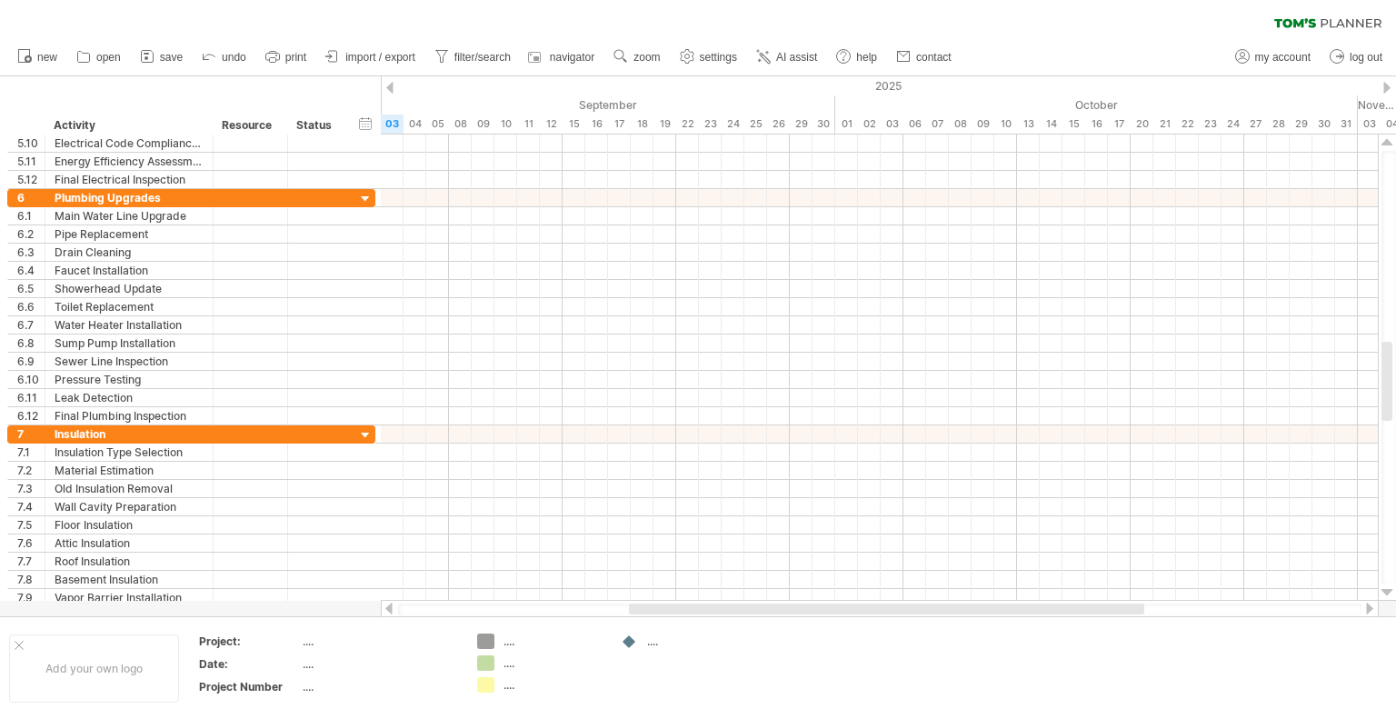
click at [1384, 591] on div at bounding box center [1387, 592] width 12 height 15
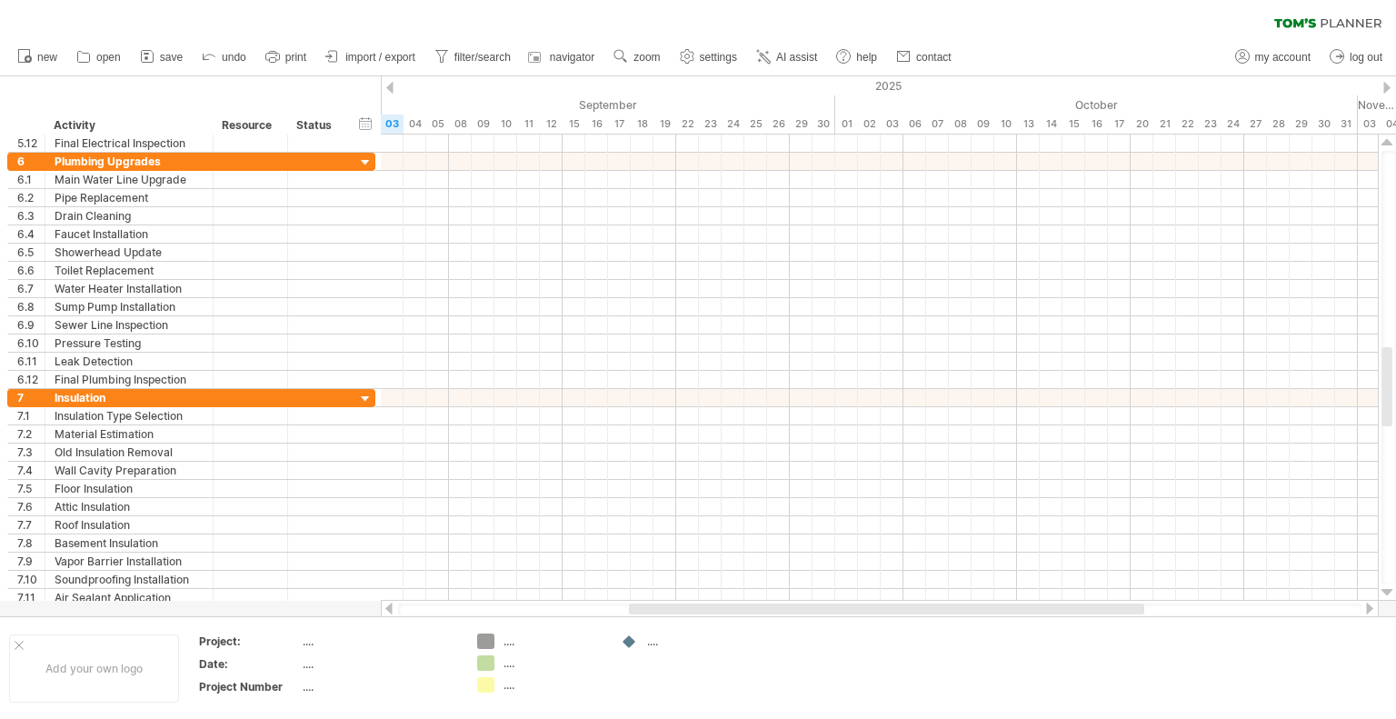
click at [1384, 591] on div at bounding box center [1387, 592] width 12 height 15
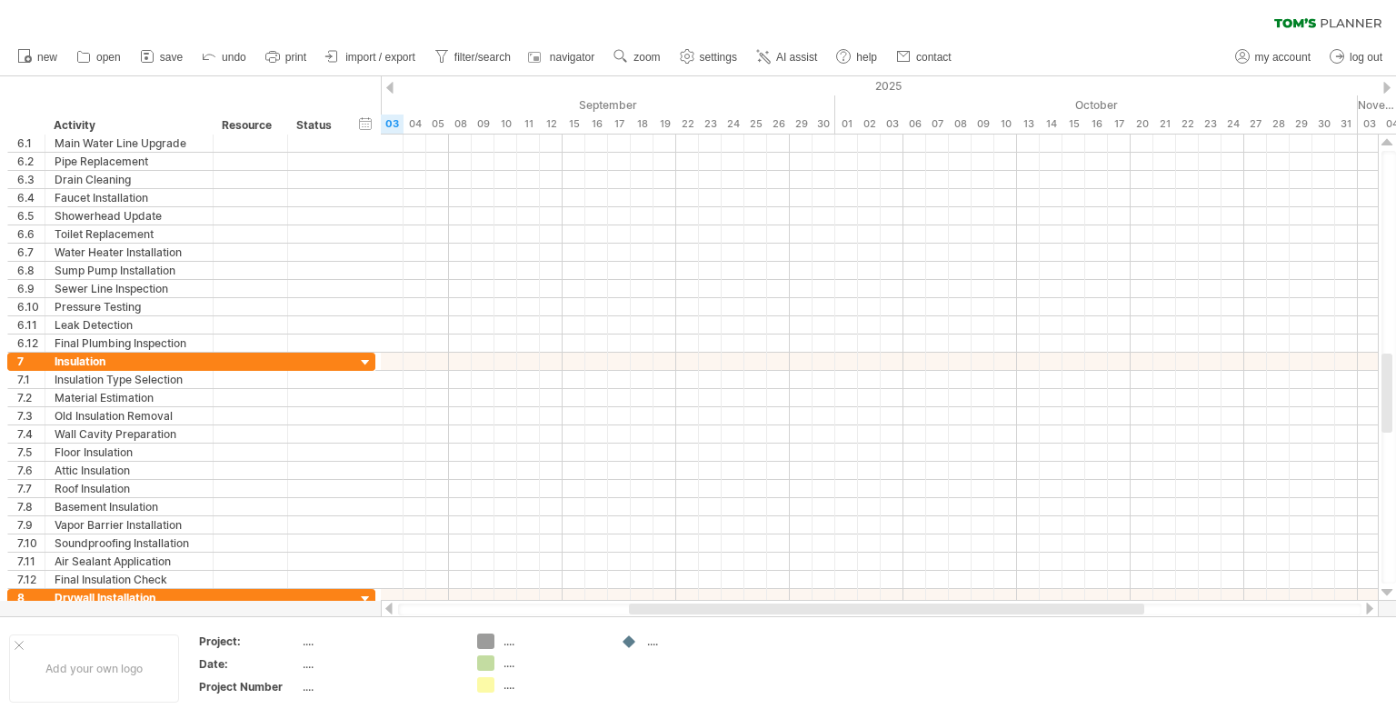
click at [1384, 591] on div at bounding box center [1387, 592] width 12 height 15
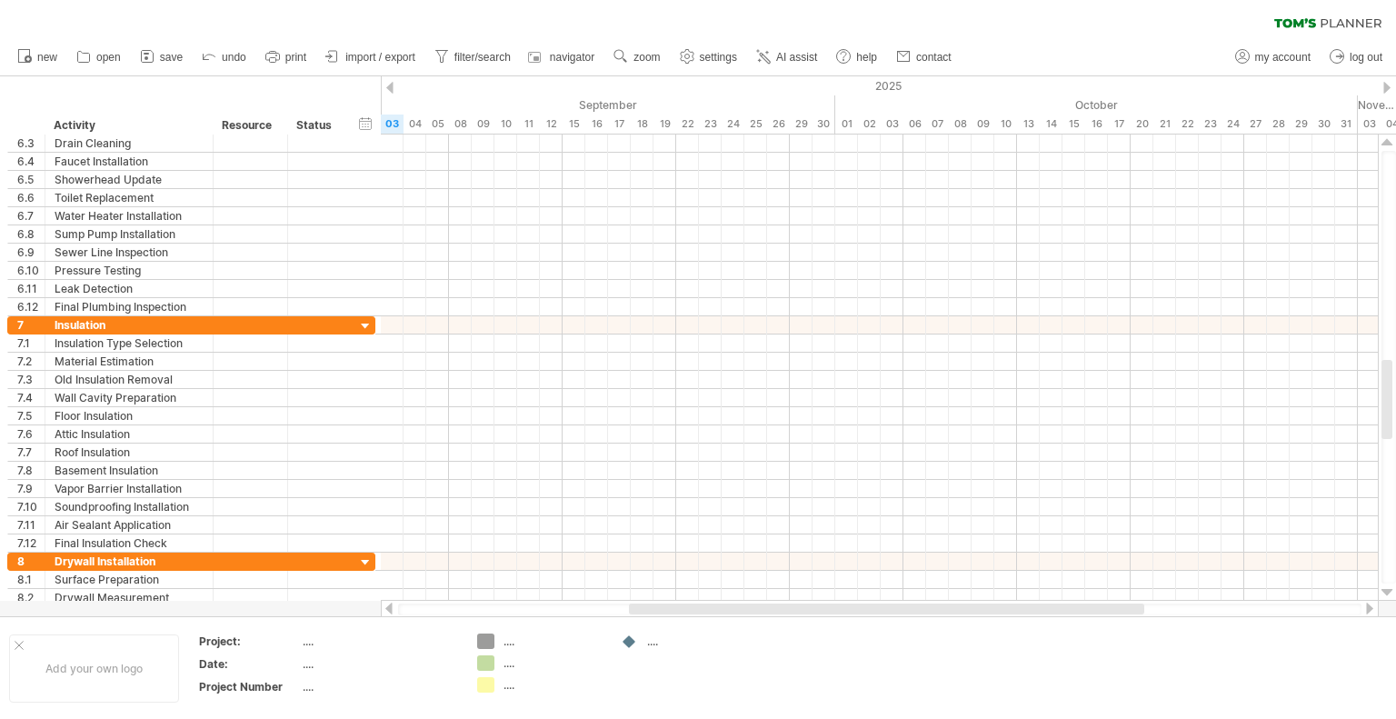
click at [1384, 591] on div at bounding box center [1387, 592] width 12 height 15
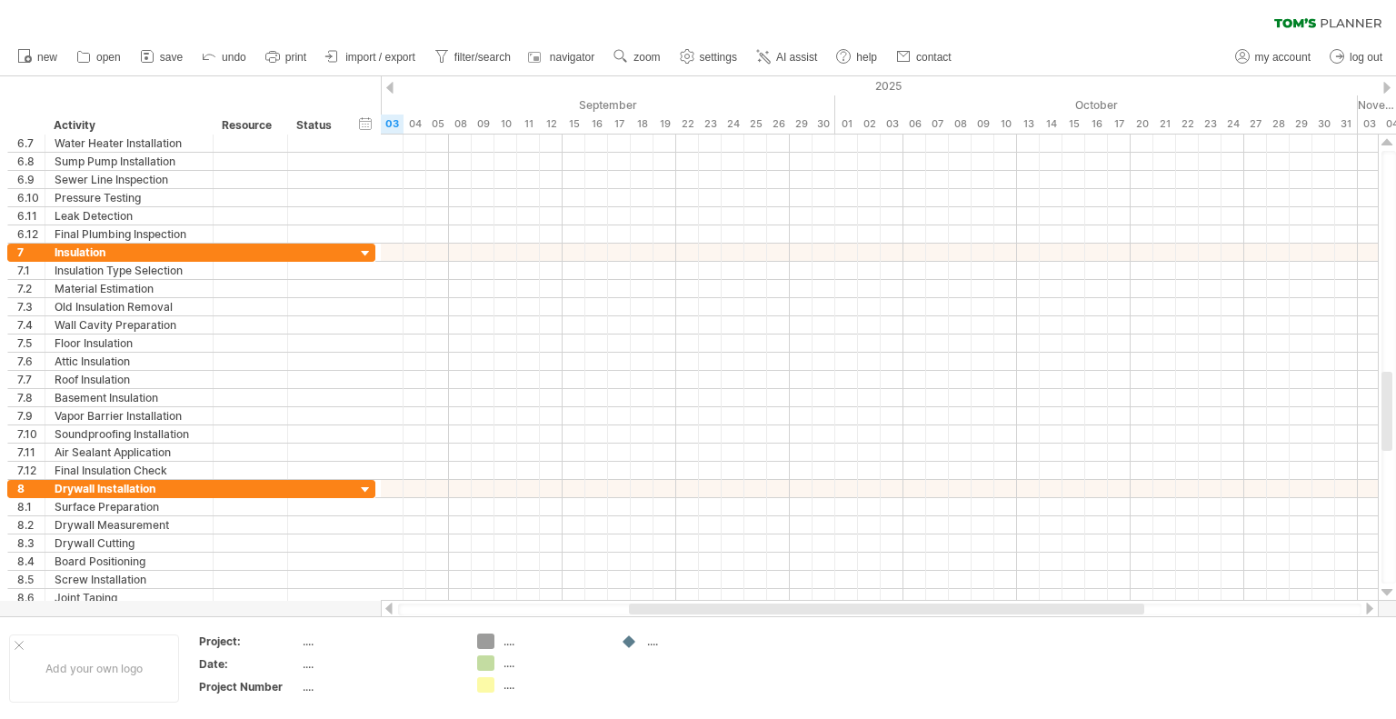
click at [1384, 591] on div at bounding box center [1387, 592] width 12 height 15
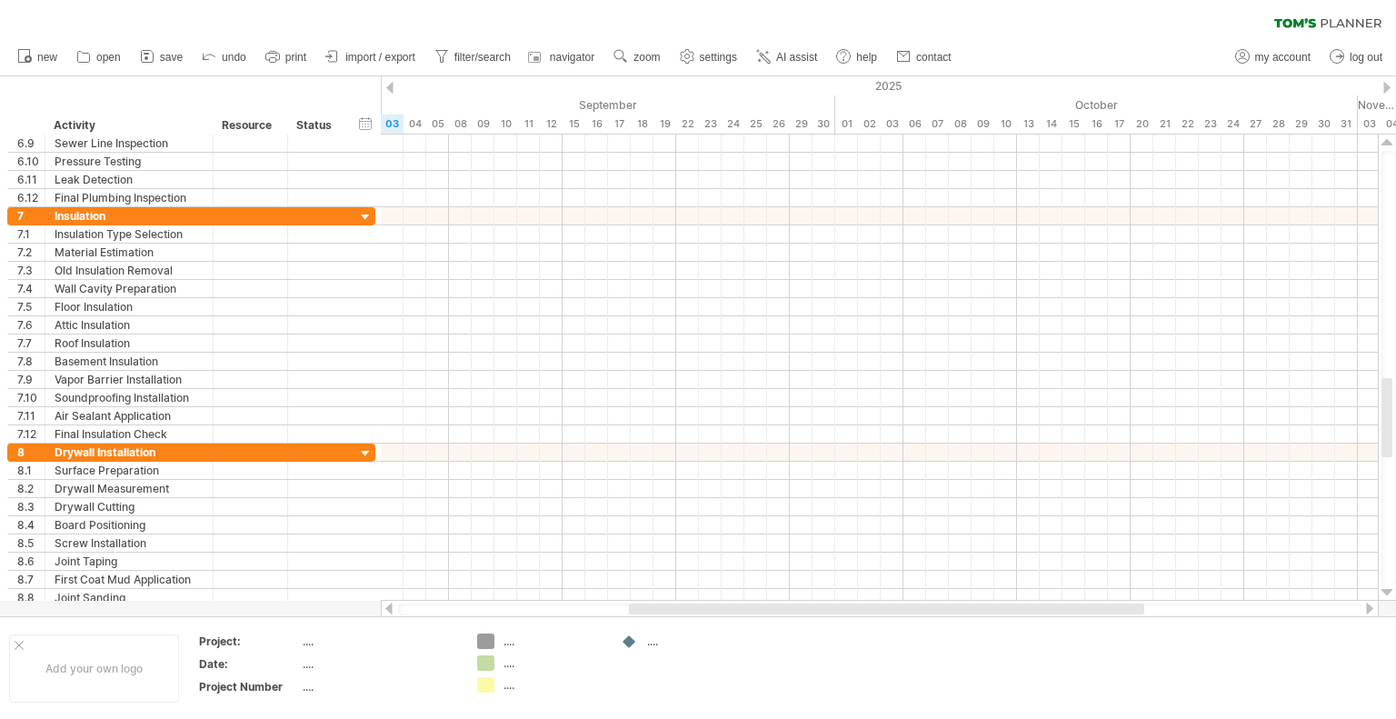
click at [1384, 591] on div at bounding box center [1387, 592] width 12 height 15
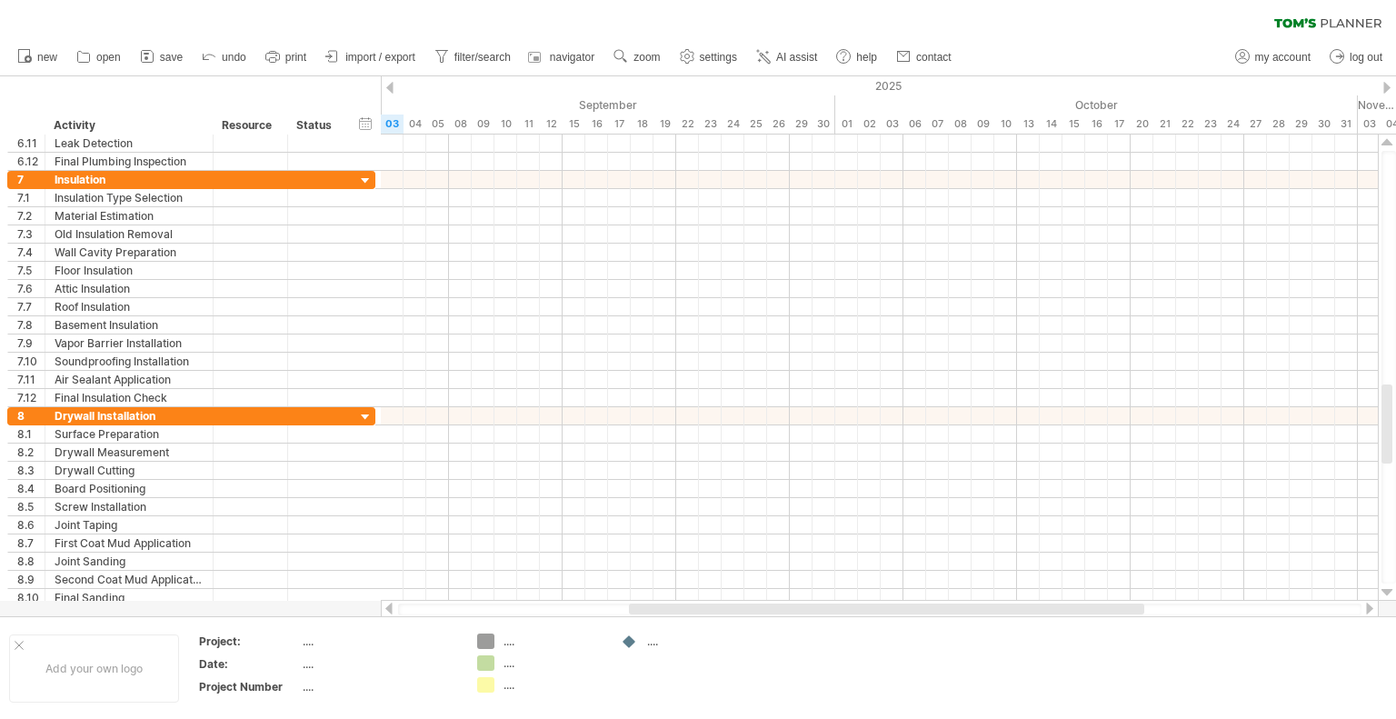
click at [1384, 591] on div at bounding box center [1387, 592] width 12 height 15
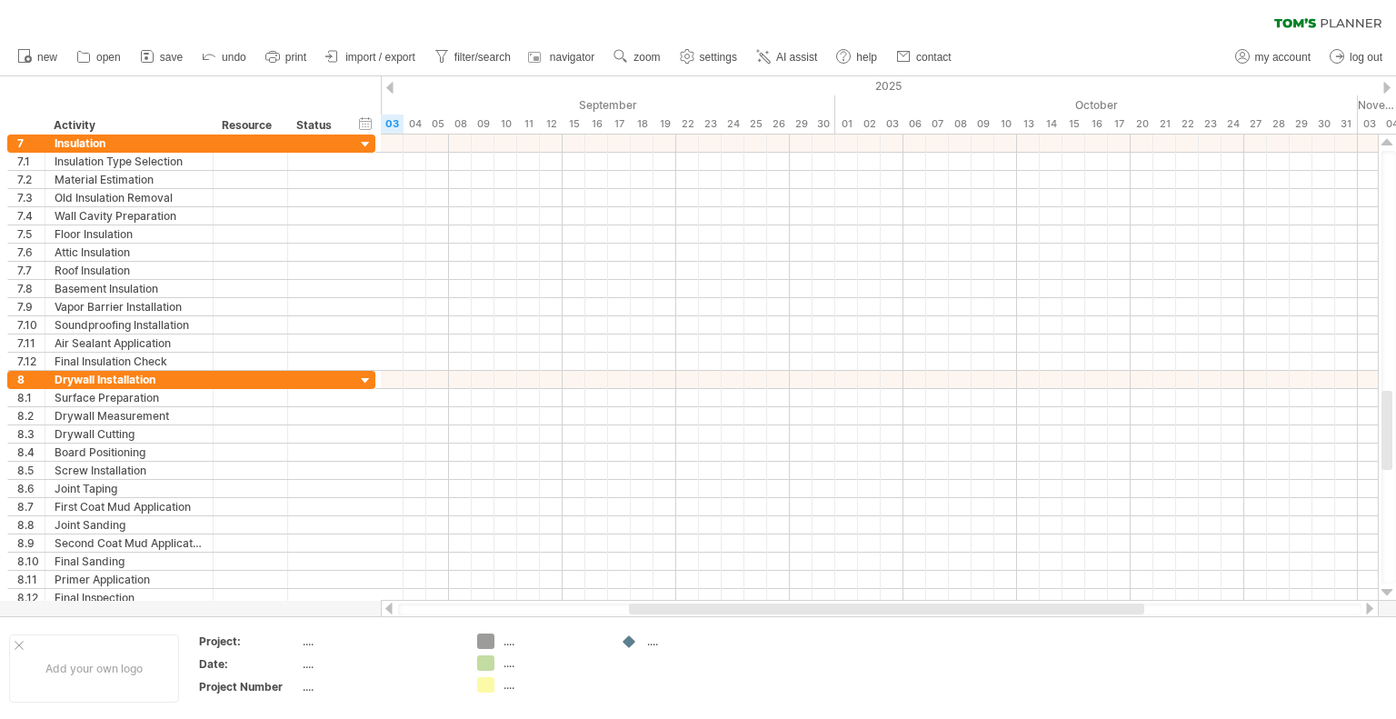
click at [1384, 591] on div at bounding box center [1387, 592] width 12 height 15
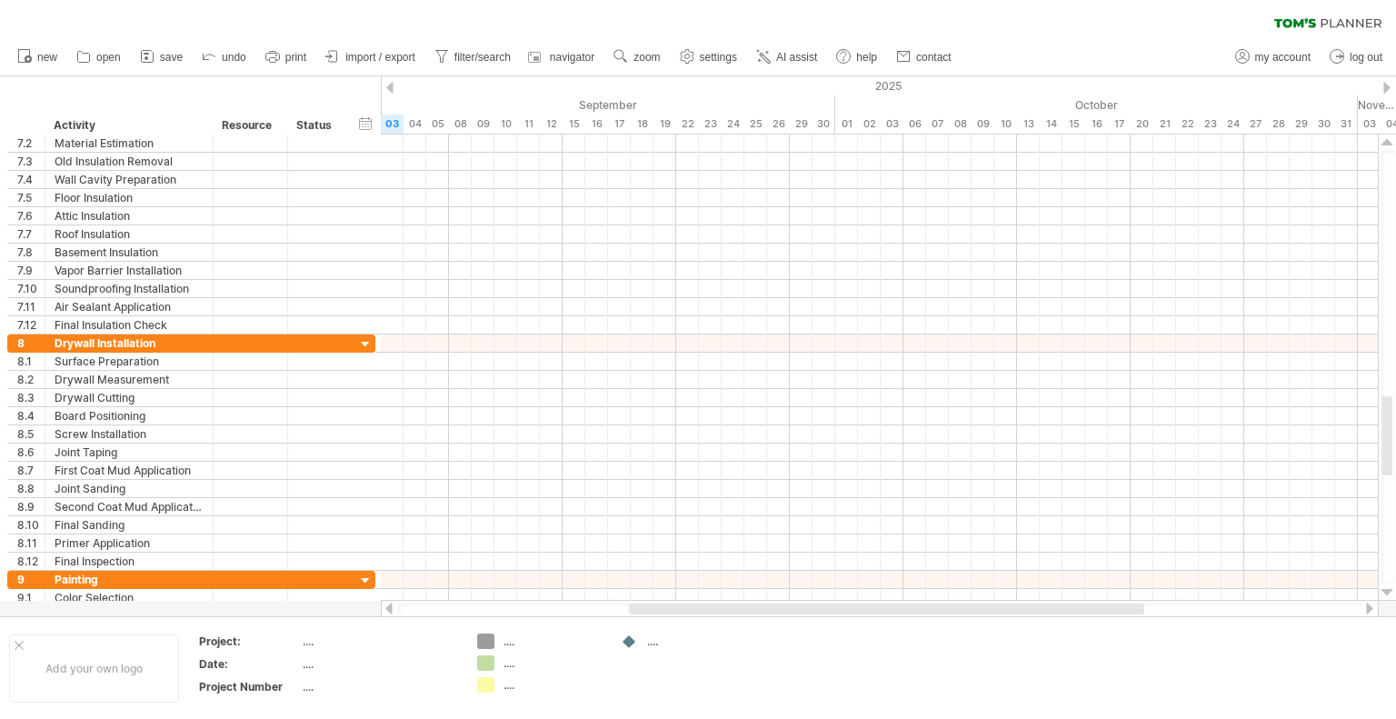
click at [1384, 591] on div at bounding box center [1387, 592] width 12 height 15
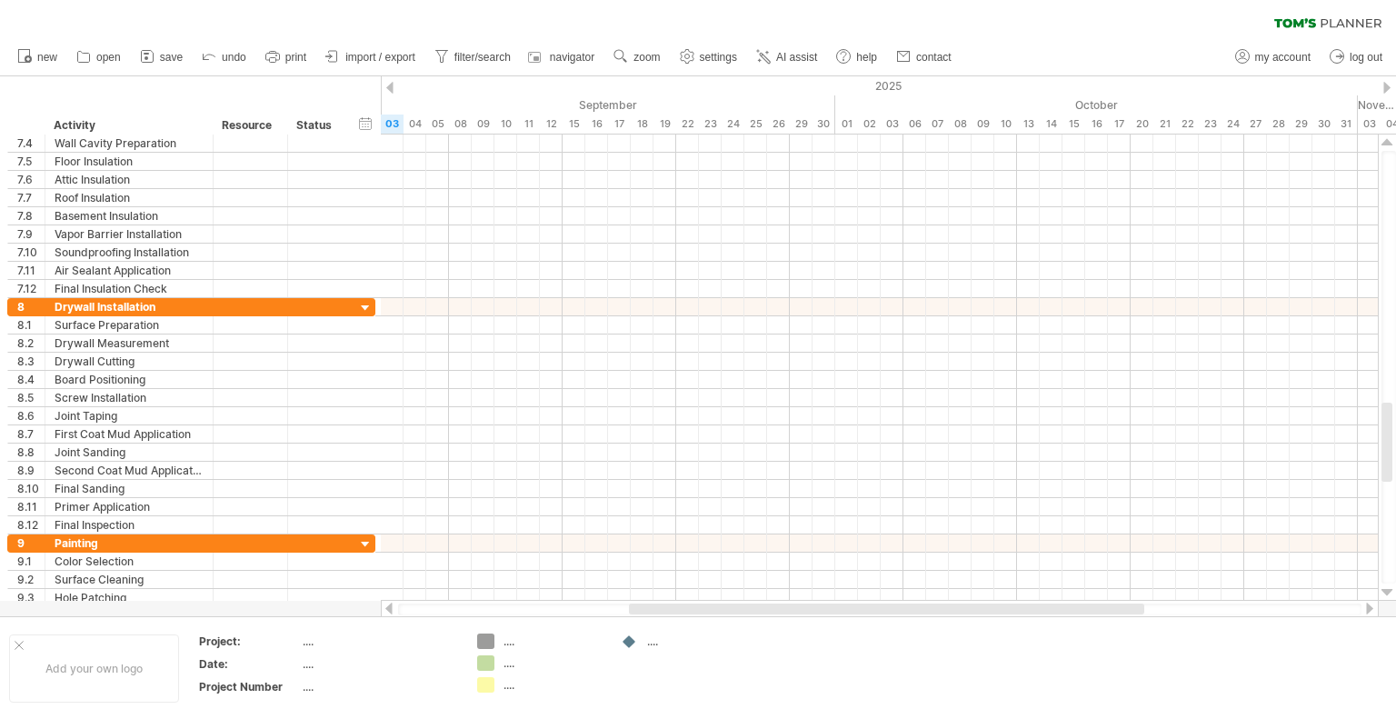
click at [1384, 591] on div at bounding box center [1387, 592] width 12 height 15
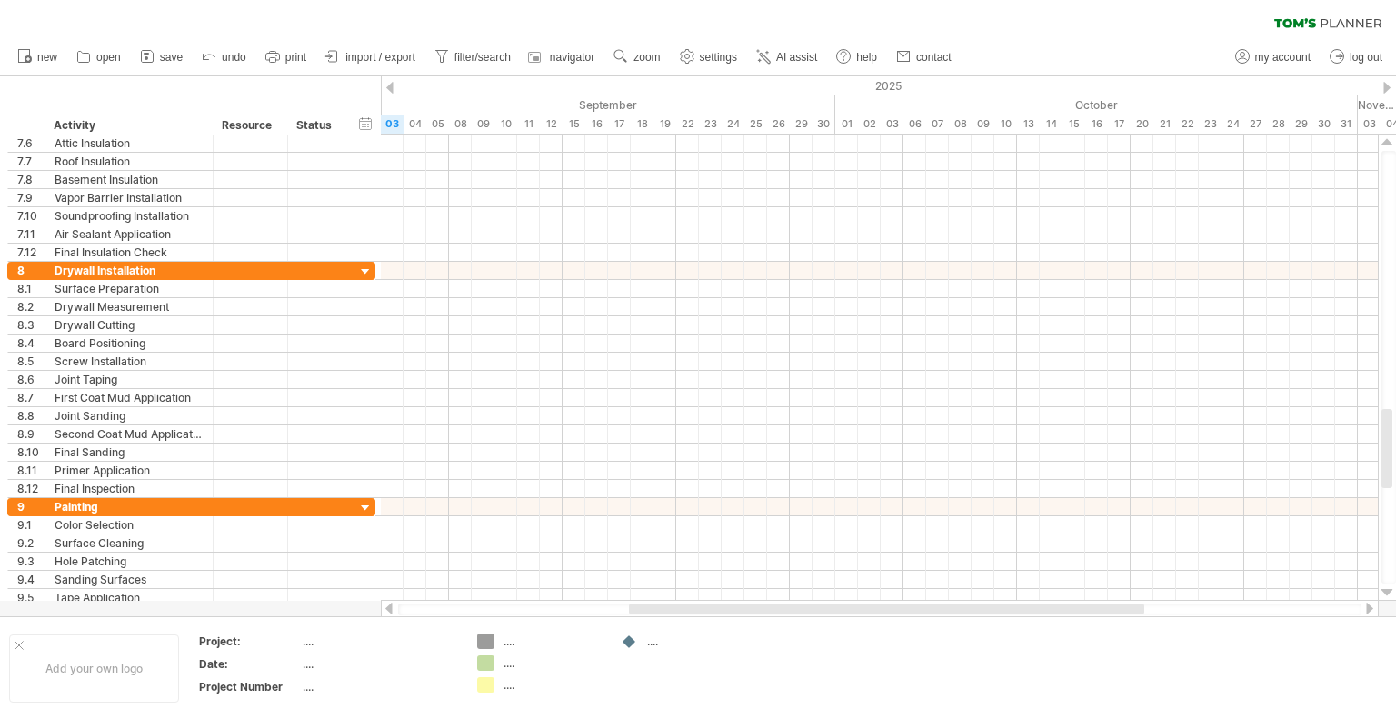
click at [1384, 591] on div at bounding box center [1387, 592] width 12 height 15
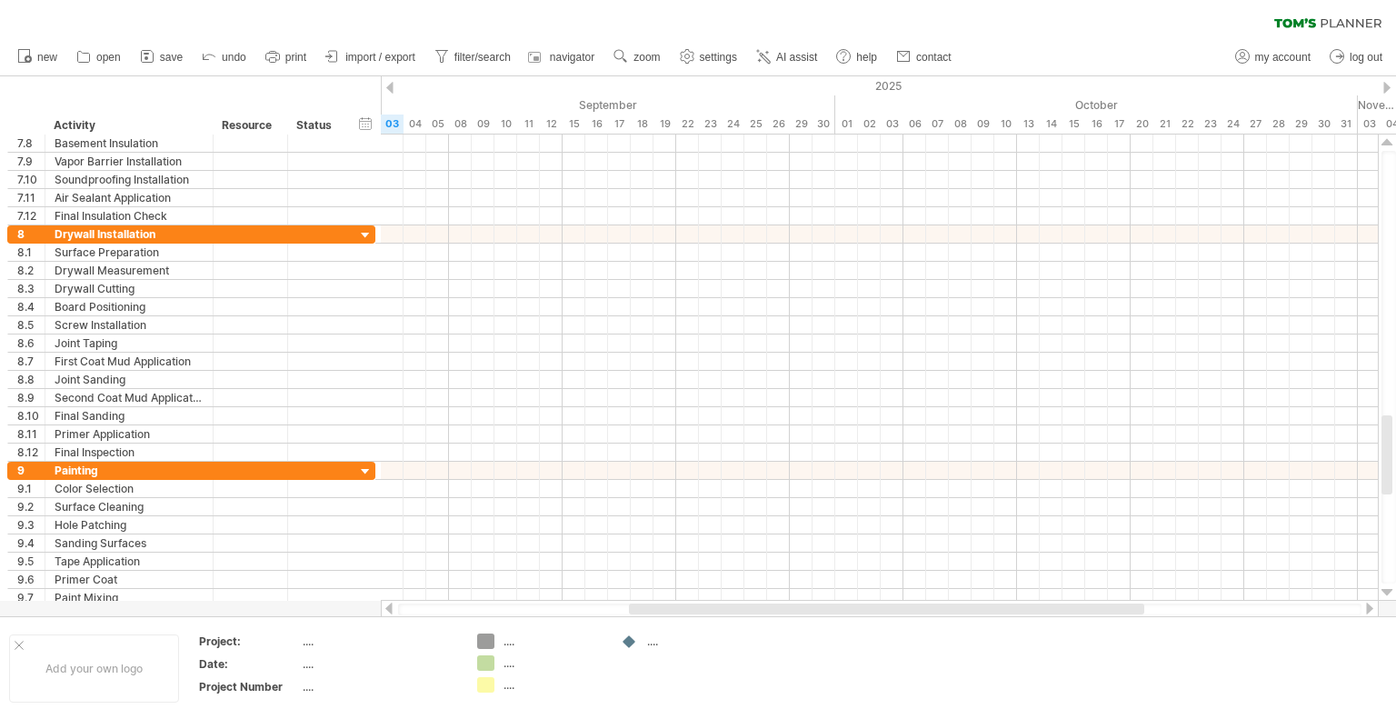
click at [1384, 591] on div at bounding box center [1387, 592] width 12 height 15
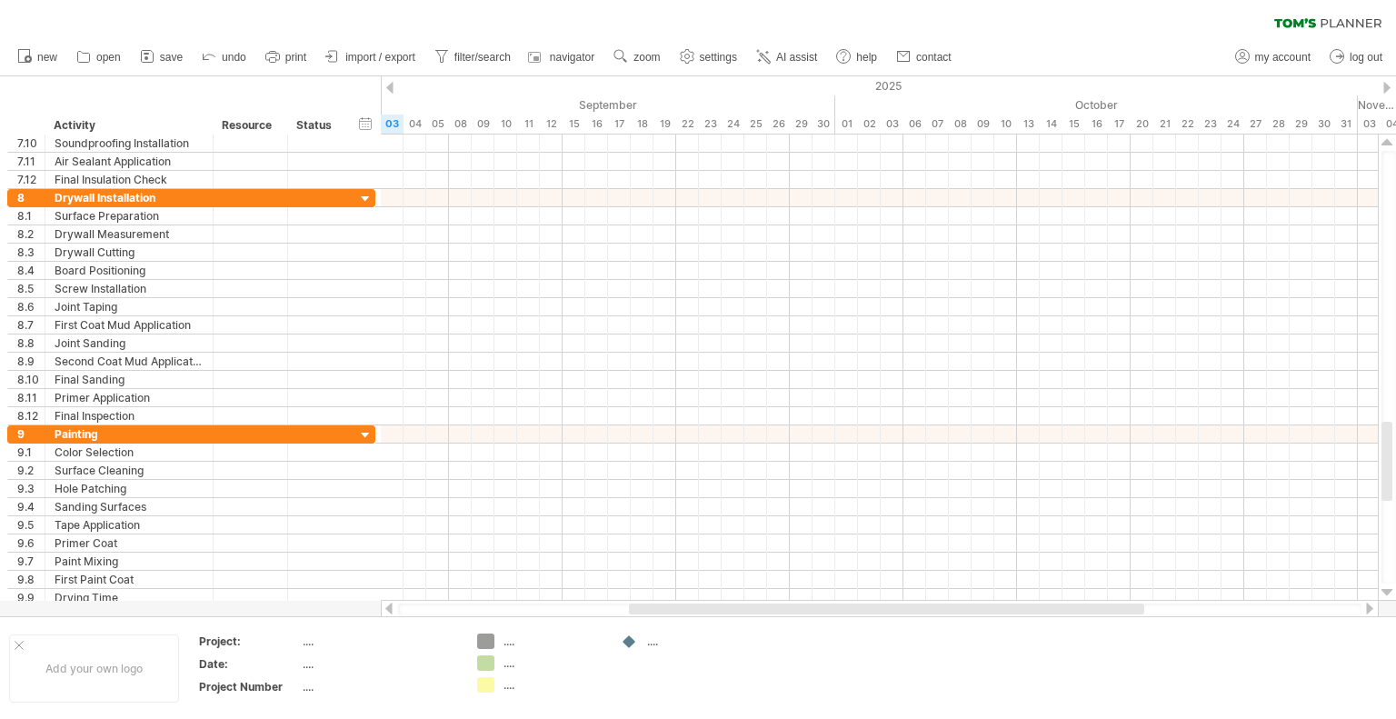
click at [1384, 591] on div at bounding box center [1387, 592] width 12 height 15
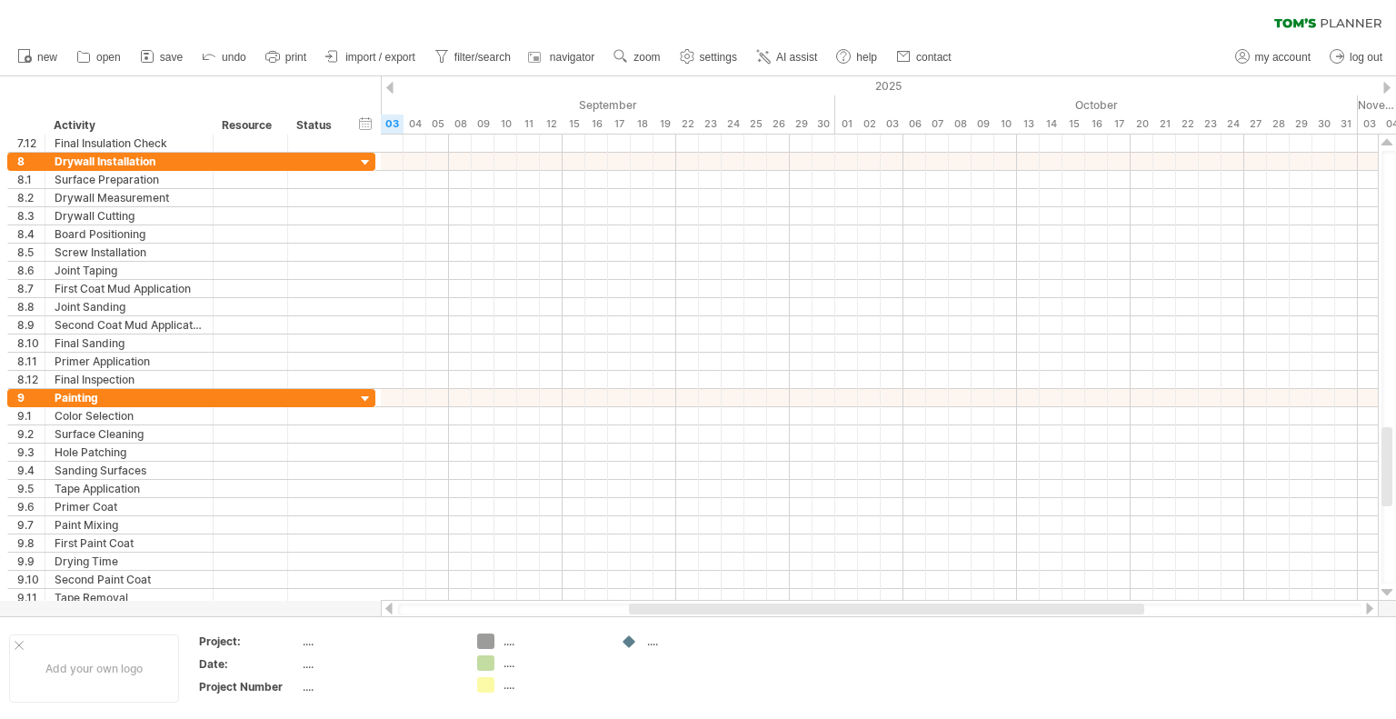
click at [1384, 591] on div at bounding box center [1387, 592] width 12 height 15
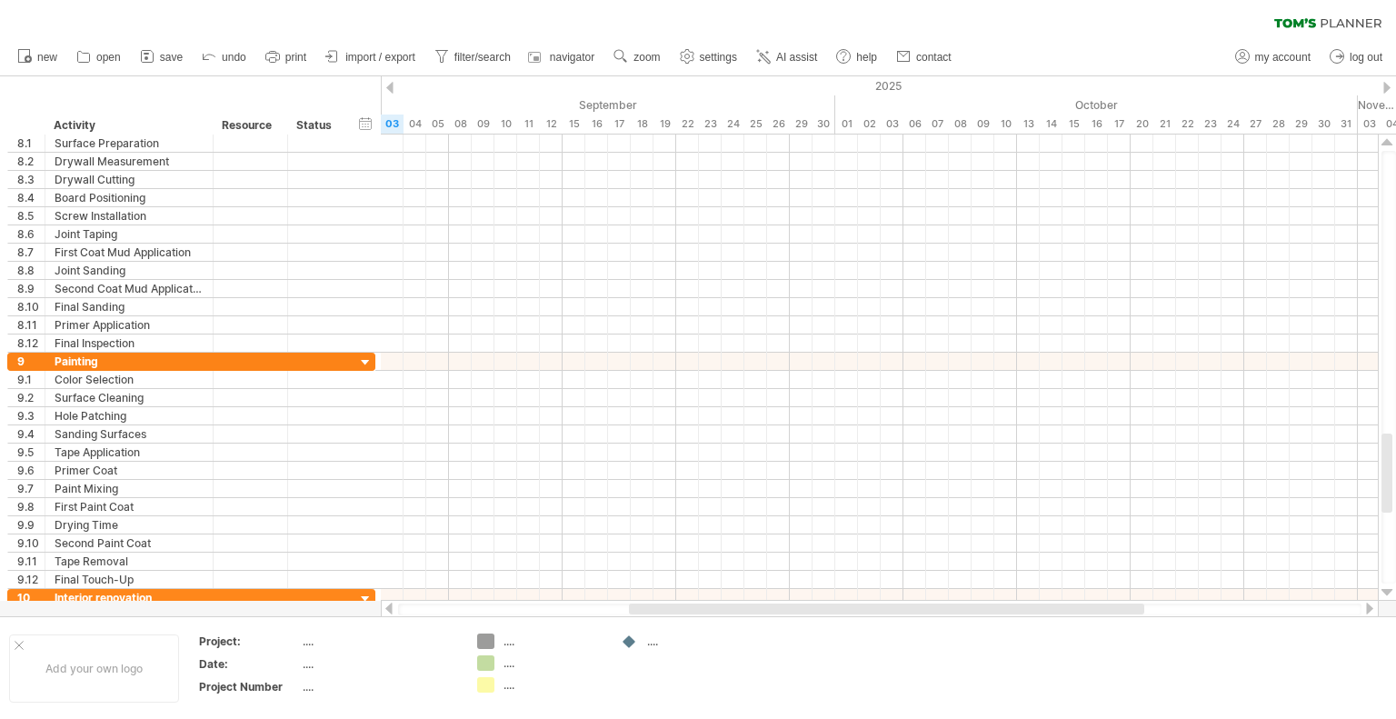
click at [1384, 591] on div at bounding box center [1387, 592] width 12 height 15
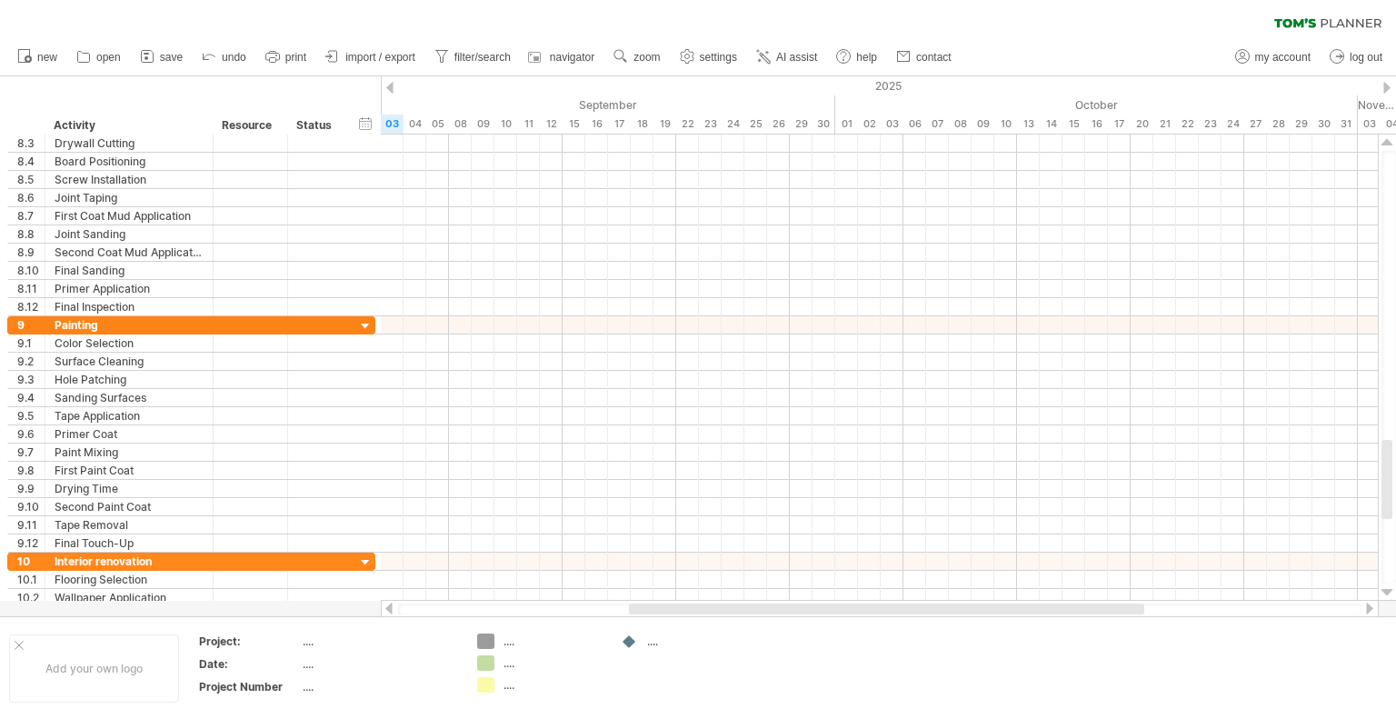
click at [1384, 591] on div at bounding box center [1387, 592] width 12 height 15
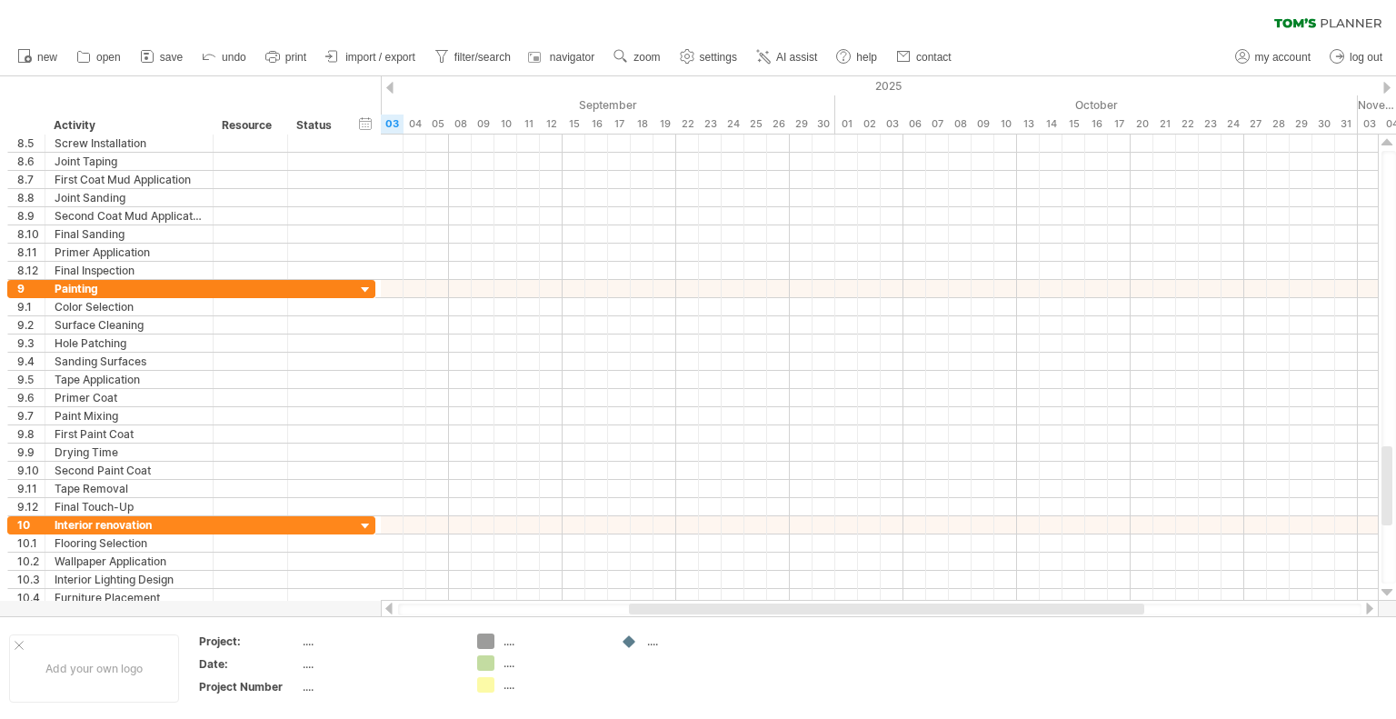
click at [1384, 591] on div at bounding box center [1387, 592] width 12 height 15
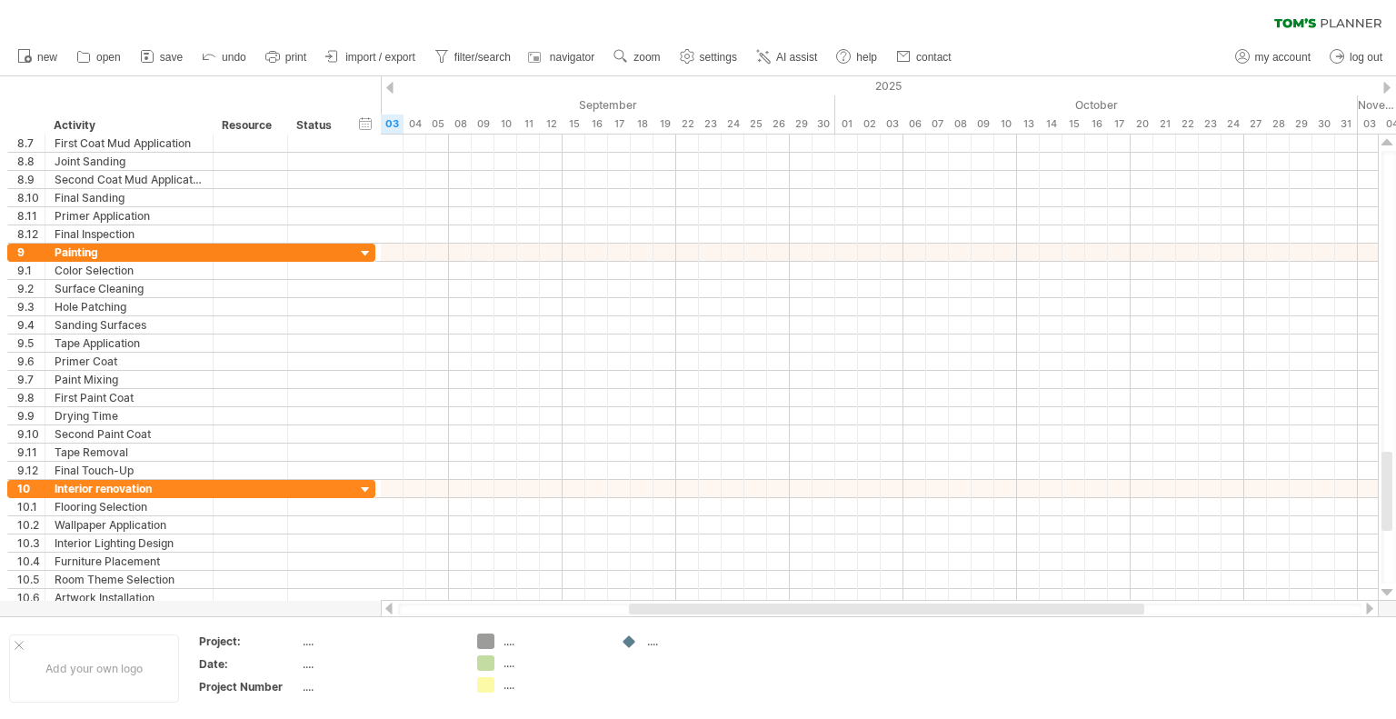
click at [1384, 591] on div at bounding box center [1387, 592] width 12 height 15
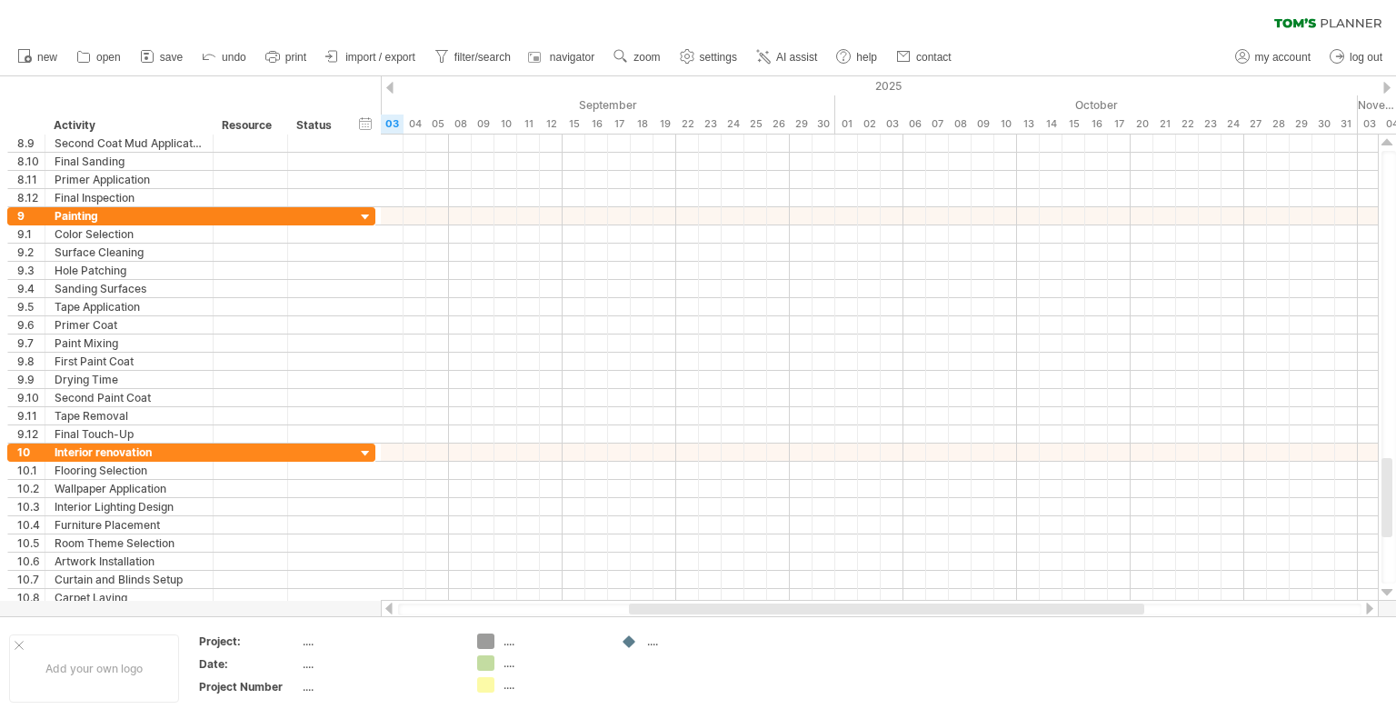
click at [1384, 591] on div at bounding box center [1387, 592] width 12 height 15
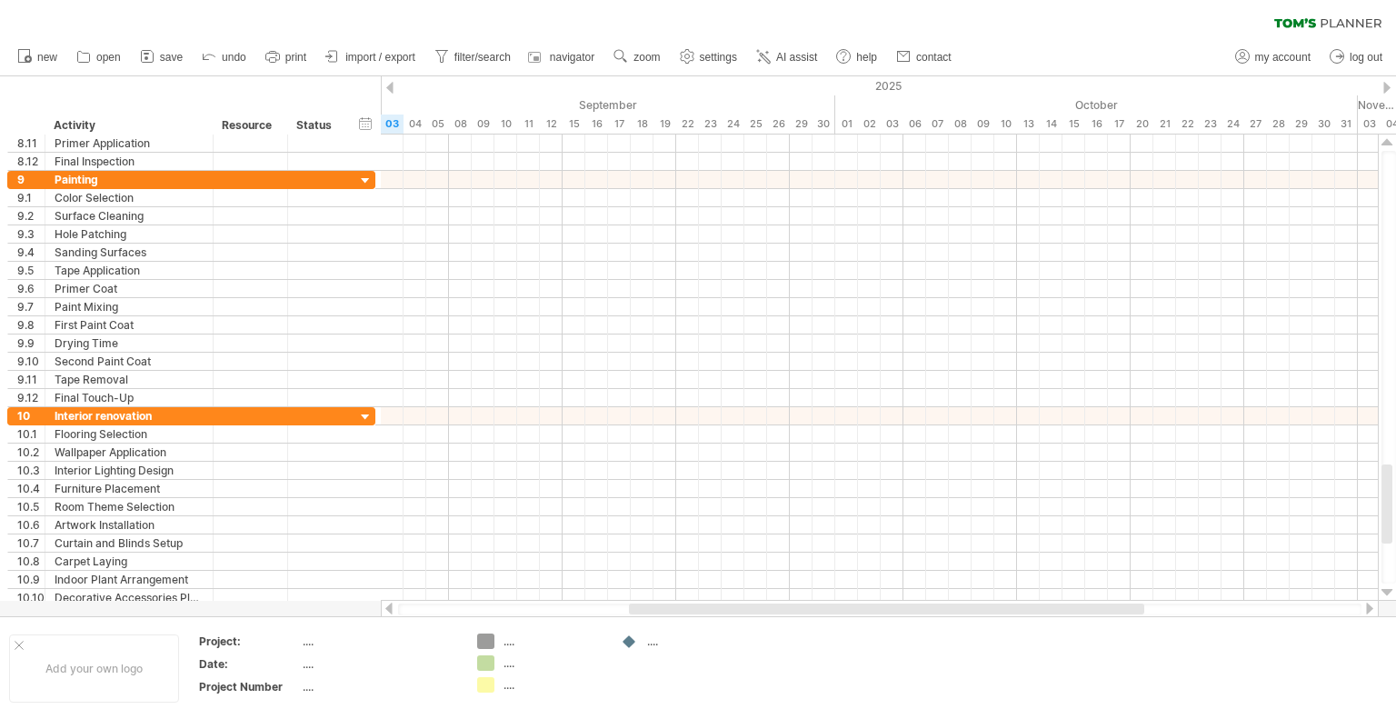
click at [1384, 591] on div at bounding box center [1387, 592] width 12 height 15
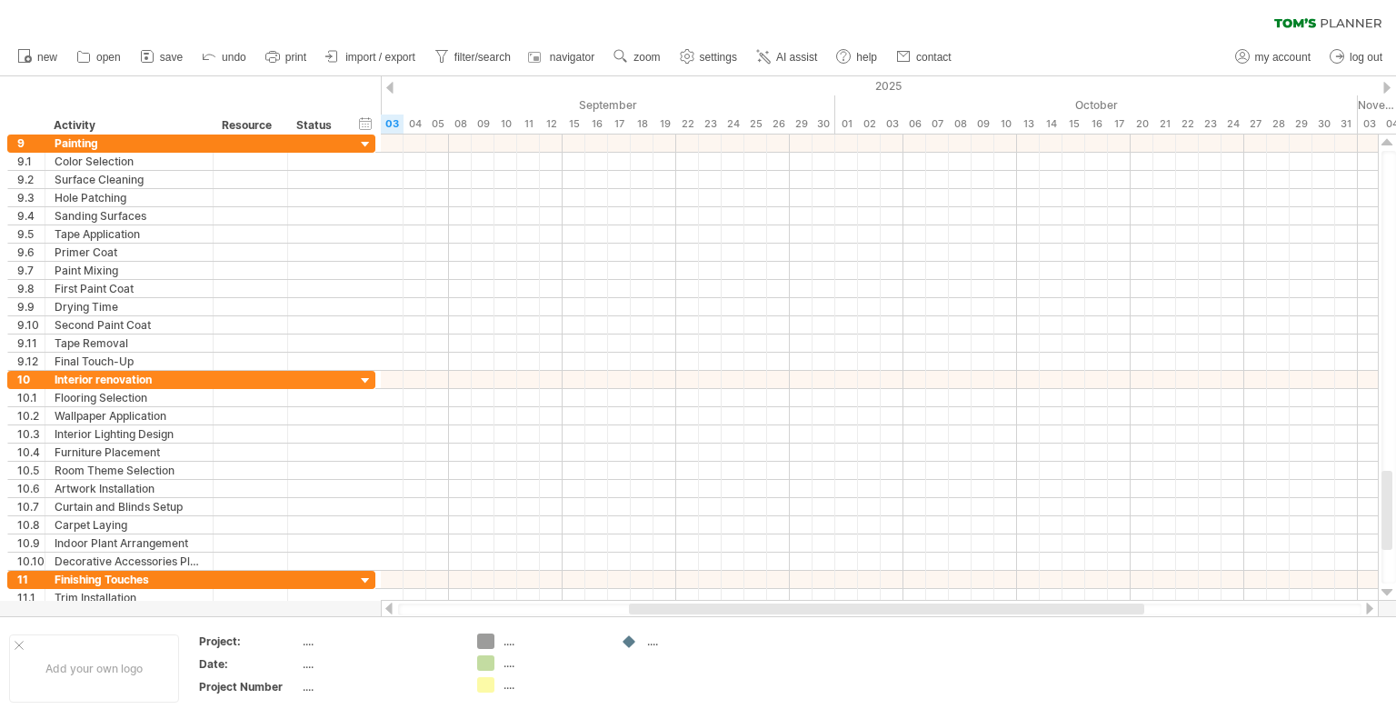
click at [1384, 591] on div at bounding box center [1387, 592] width 12 height 15
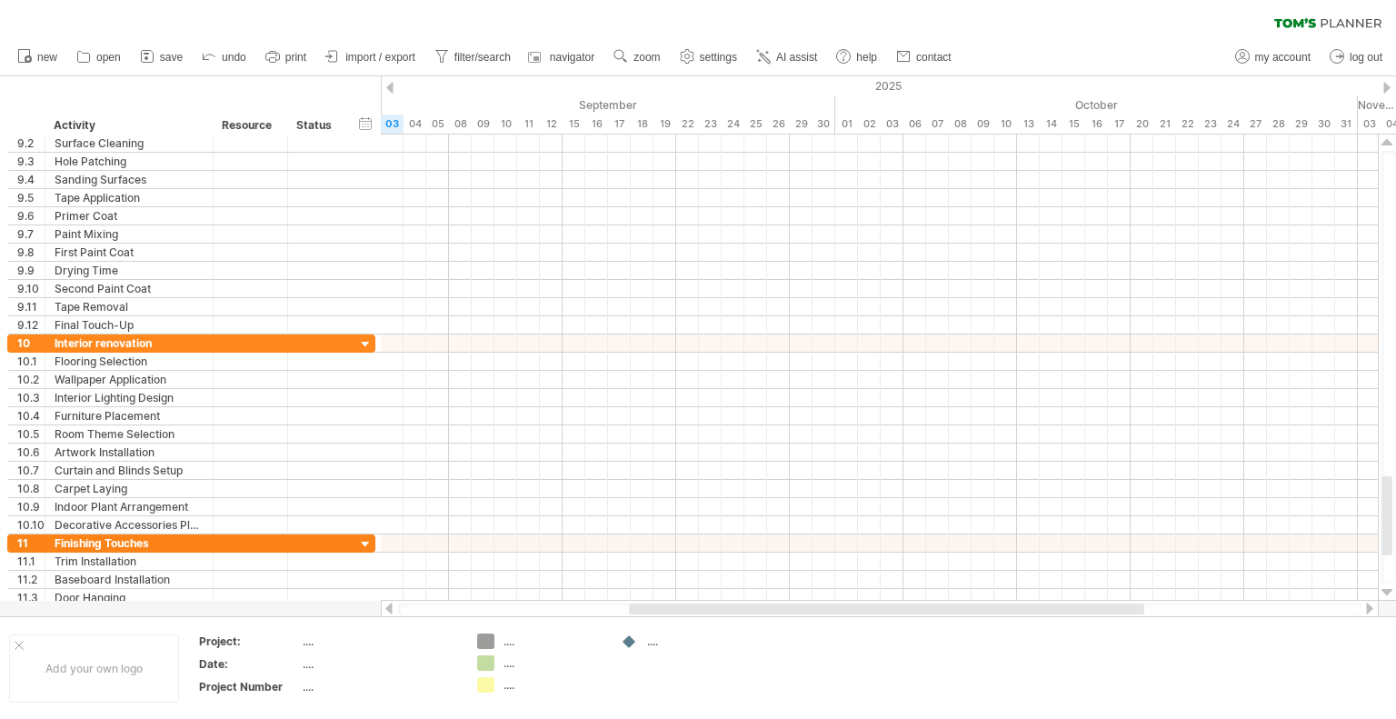
click at [1384, 591] on div at bounding box center [1387, 592] width 12 height 15
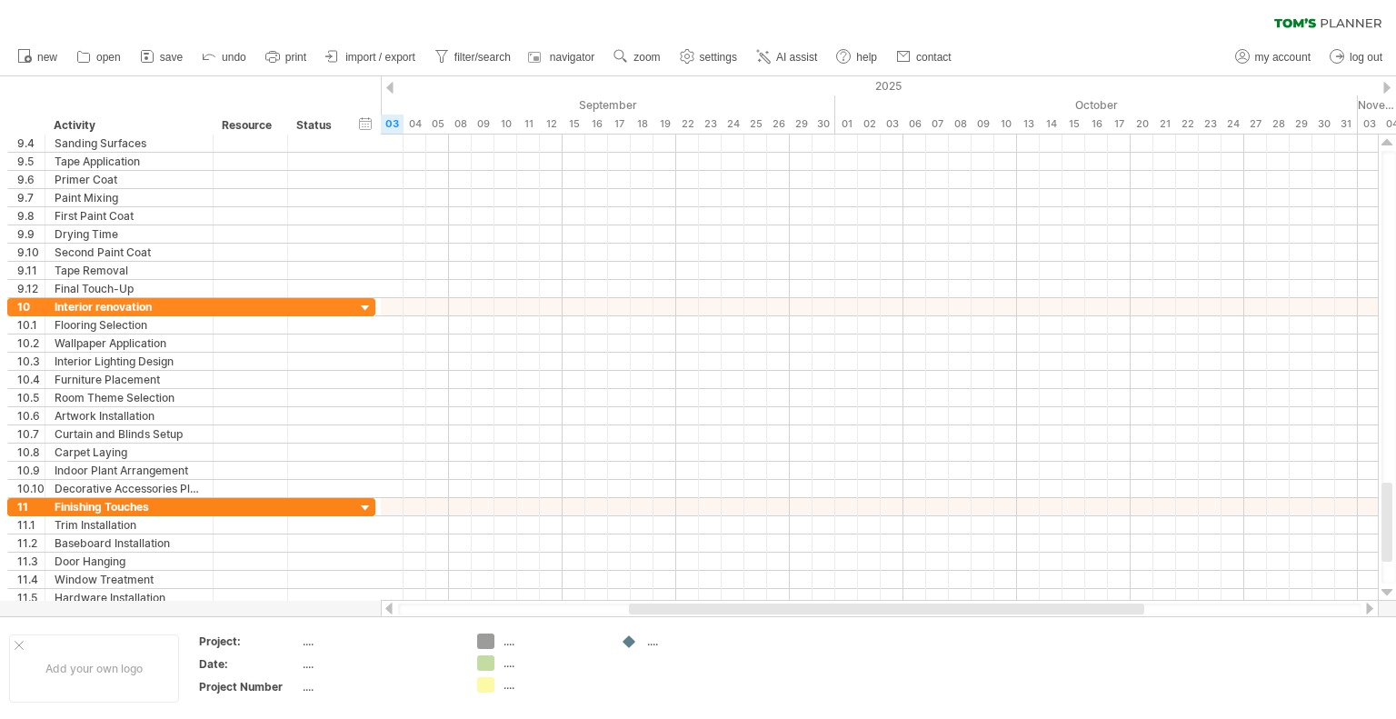
click at [1384, 591] on div at bounding box center [1387, 592] width 12 height 15
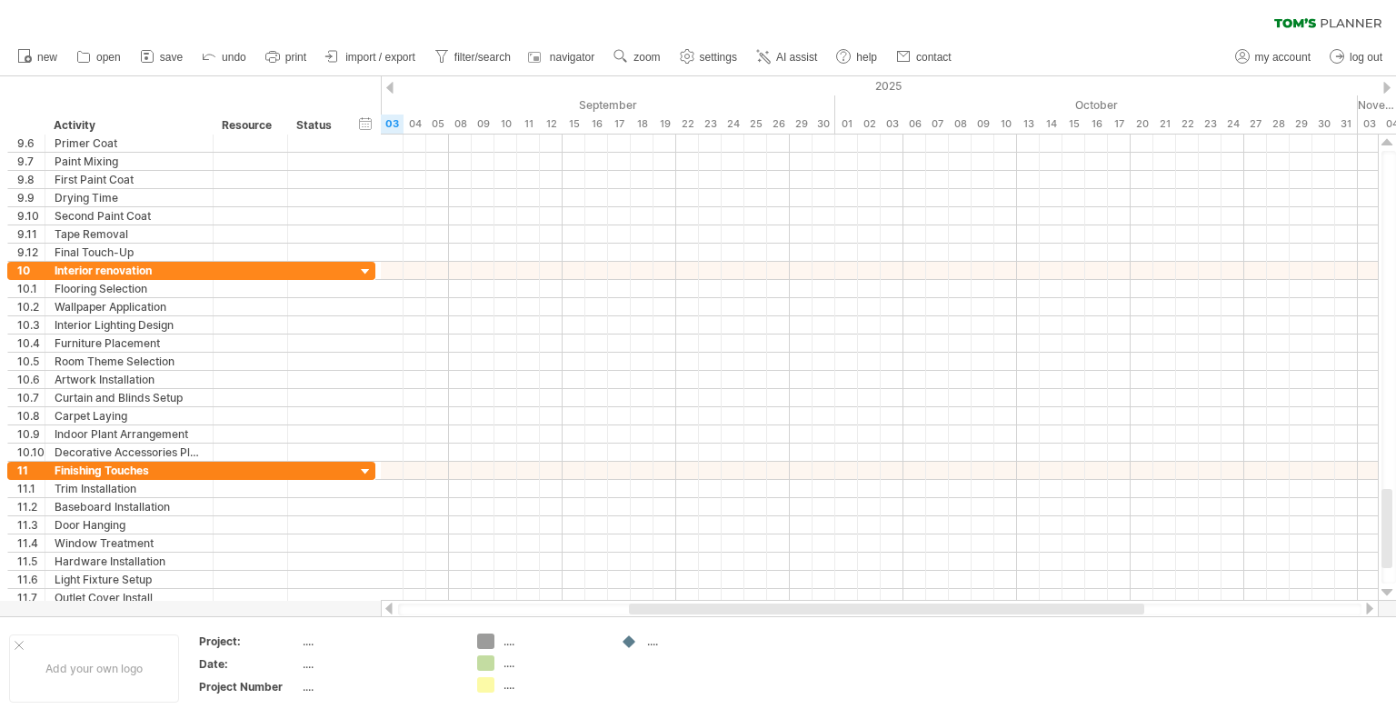
click at [1384, 591] on div at bounding box center [1387, 592] width 12 height 15
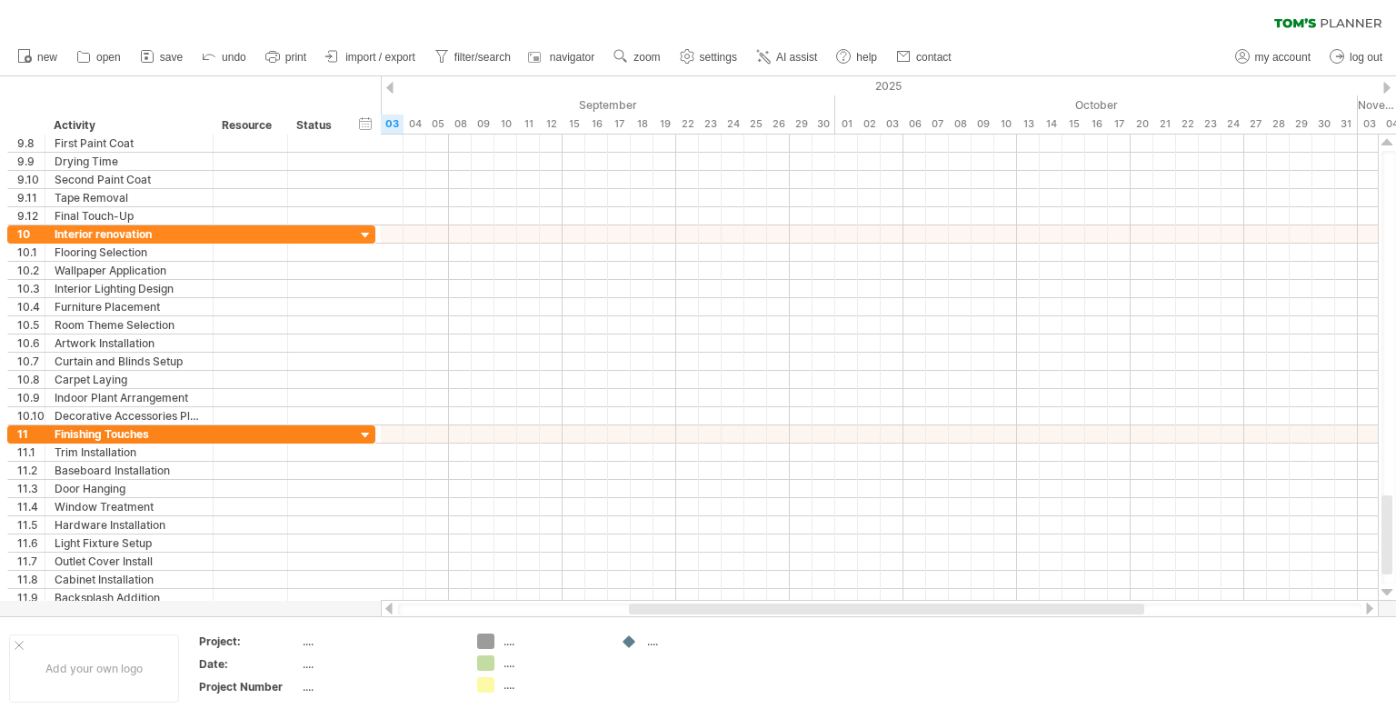
click at [1384, 591] on div at bounding box center [1387, 592] width 12 height 15
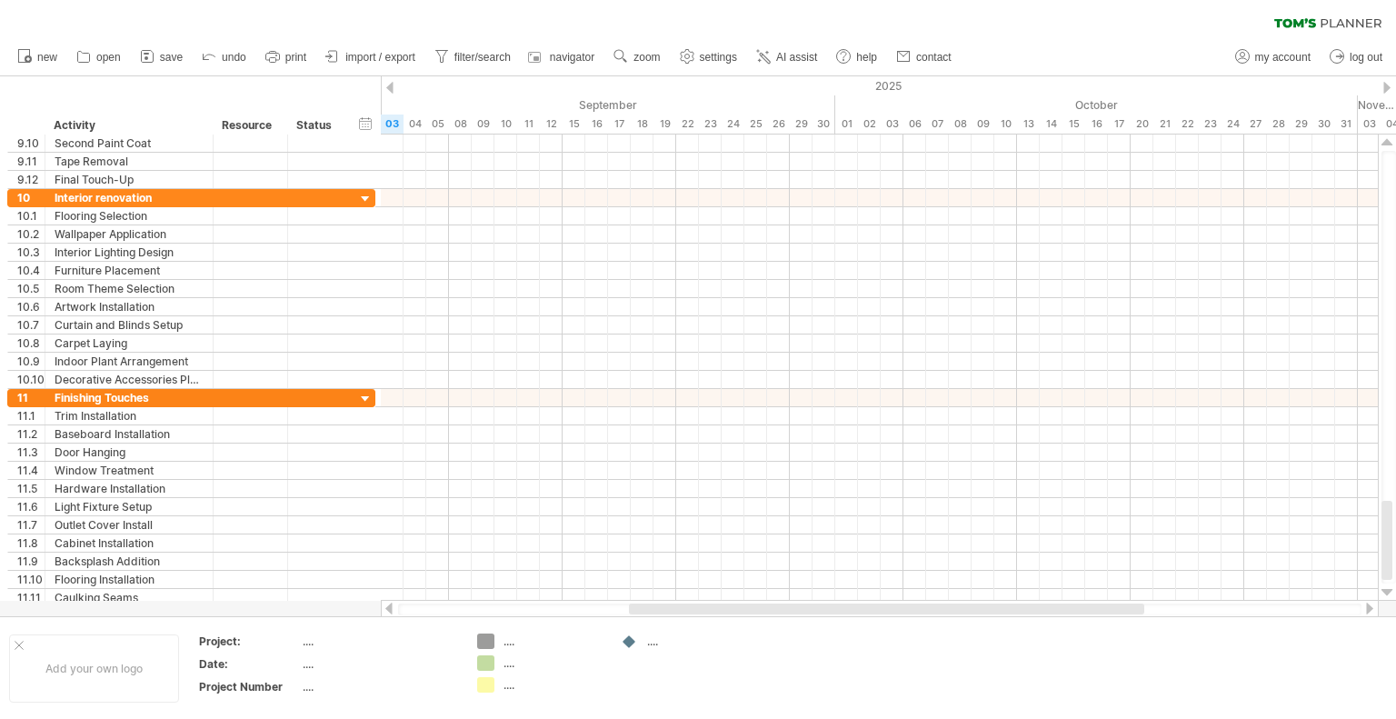
click at [1384, 591] on div at bounding box center [1387, 592] width 12 height 15
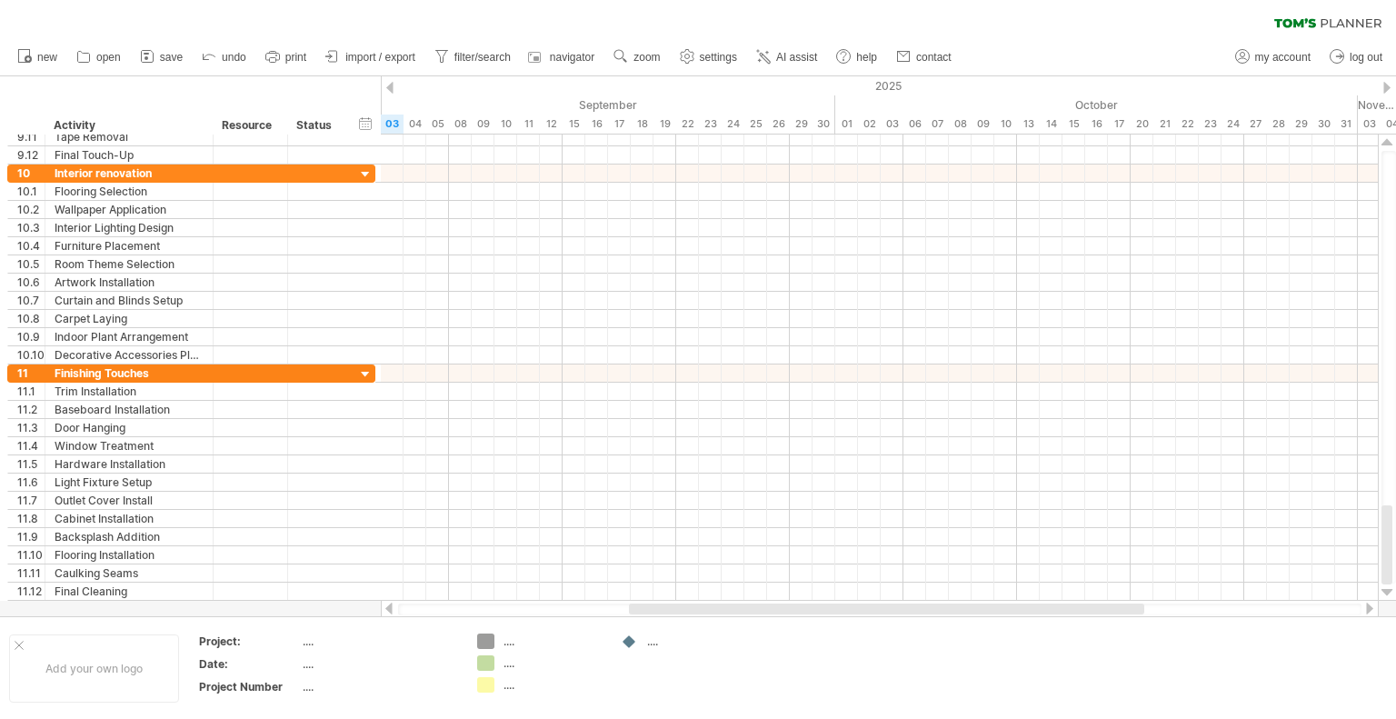
click at [1384, 591] on div at bounding box center [1387, 592] width 12 height 15
